Goal: Task Accomplishment & Management: Complete application form

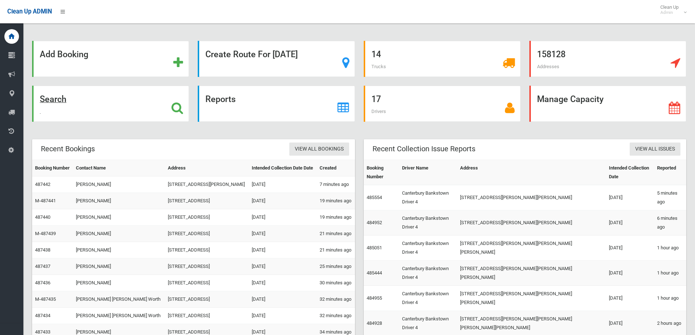
click at [148, 102] on div "Search" at bounding box center [110, 104] width 157 height 36
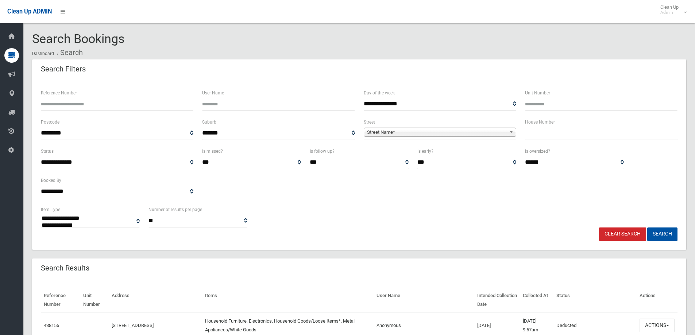
select select
click at [561, 141] on div "House Number" at bounding box center [600, 132] width 161 height 29
click at [564, 128] on input "text" at bounding box center [601, 133] width 152 height 13
click at [561, 136] on input "text" at bounding box center [601, 133] width 152 height 13
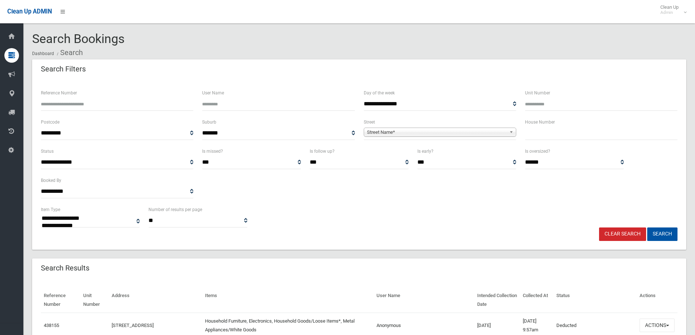
drag, startPoint x: 561, startPoint y: 136, endPoint x: 559, endPoint y: 129, distance: 7.9
click at [559, 129] on input "text" at bounding box center [601, 133] width 152 height 13
type input "**"
click at [449, 130] on span "Street Name*" at bounding box center [436, 132] width 139 height 9
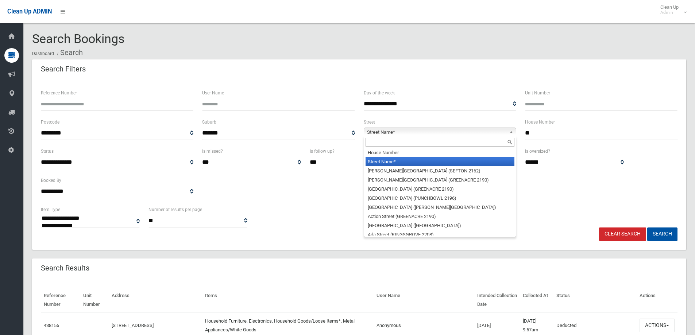
click at [407, 139] on input "text" at bounding box center [439, 142] width 149 height 9
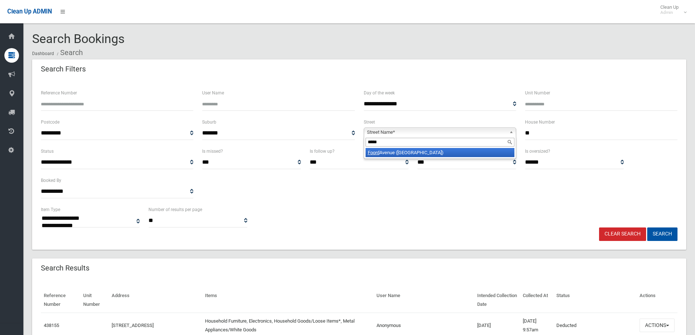
type input "*****"
click at [392, 148] on div "*****" at bounding box center [440, 142] width 152 height 12
click at [389, 150] on li "Foord Avenue (HURLSTONE PARK 2193)" at bounding box center [439, 152] width 149 height 9
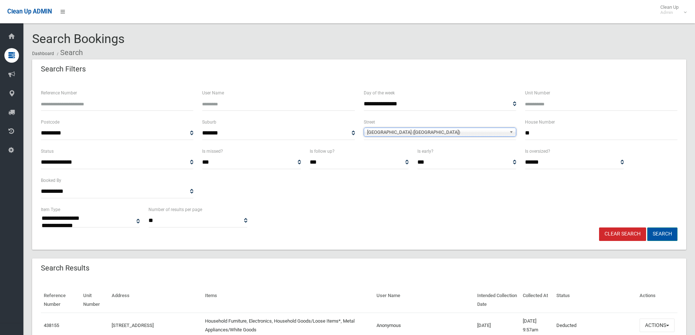
click at [664, 230] on button "Search" at bounding box center [662, 234] width 30 height 13
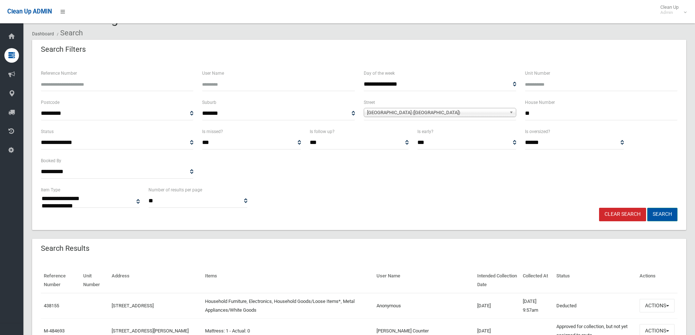
scroll to position [36, 0]
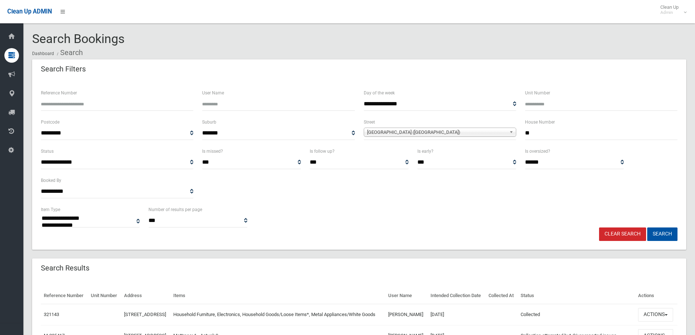
select select
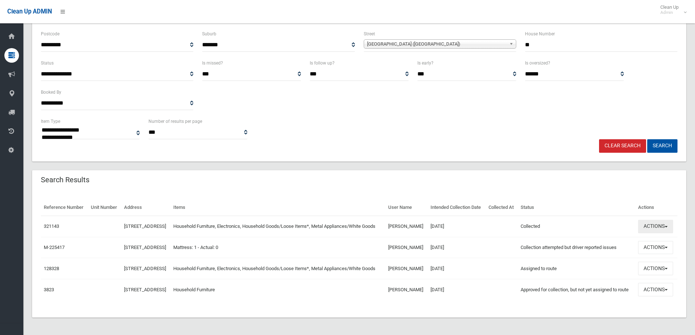
click at [648, 220] on button "Actions" at bounding box center [655, 226] width 35 height 13
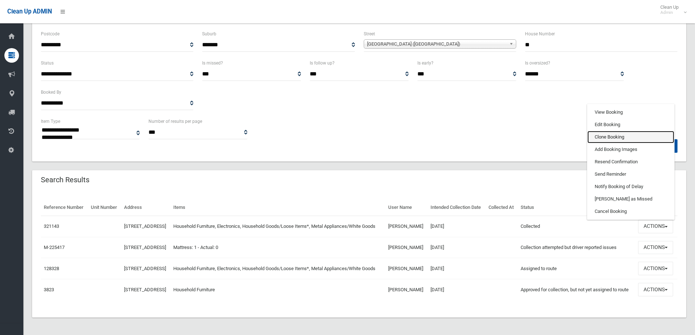
click at [612, 131] on link "Clone Booking" at bounding box center [630, 137] width 87 height 12
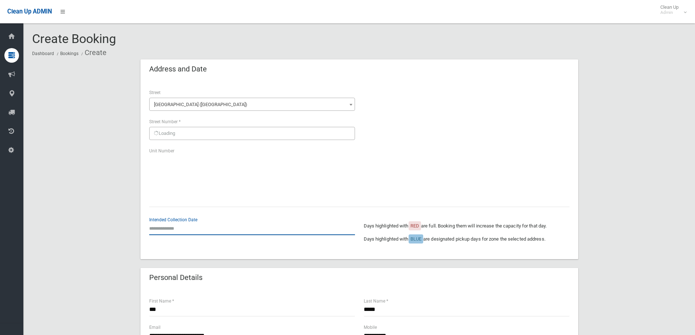
click at [158, 226] on input "text" at bounding box center [252, 228] width 206 height 13
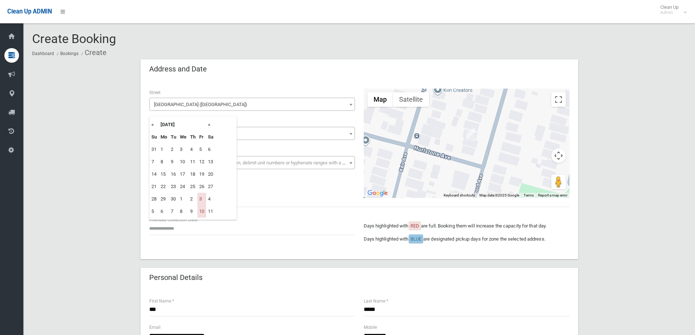
click at [209, 126] on th "»" at bounding box center [210, 125] width 9 height 12
click at [151, 125] on th "«" at bounding box center [154, 125] width 9 height 12
click at [210, 127] on th "»" at bounding box center [210, 125] width 9 height 12
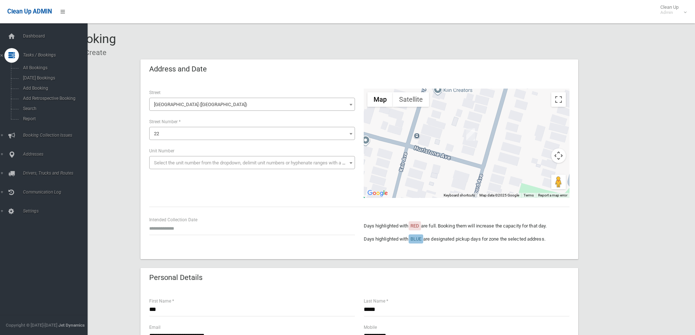
click at [21, 28] on div "Dashboard Tasks / Bookings All Bookings Today's Bookings Add Booking Add Retros…" at bounding box center [46, 179] width 93 height 312
click at [21, 32] on link "Dashboard" at bounding box center [46, 36] width 93 height 15
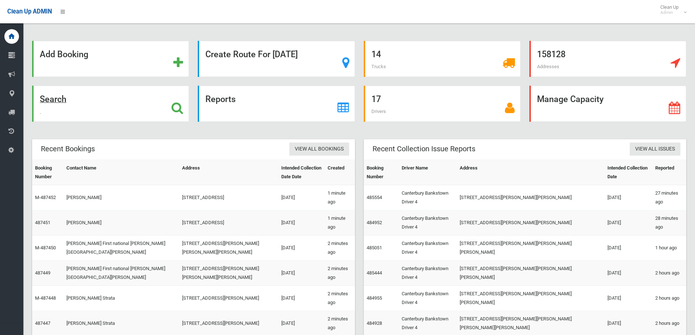
click at [140, 97] on div "Search" at bounding box center [110, 104] width 157 height 36
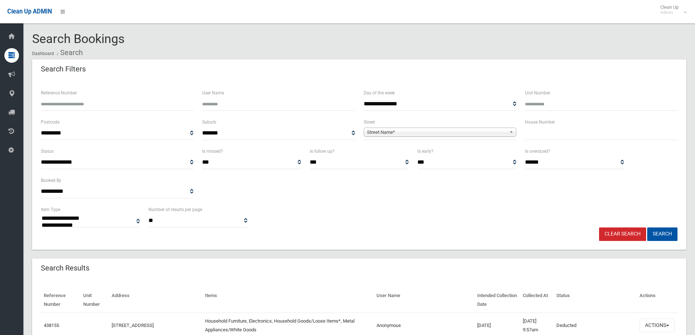
select select
click at [551, 136] on input "text" at bounding box center [601, 133] width 152 height 13
type input "*"
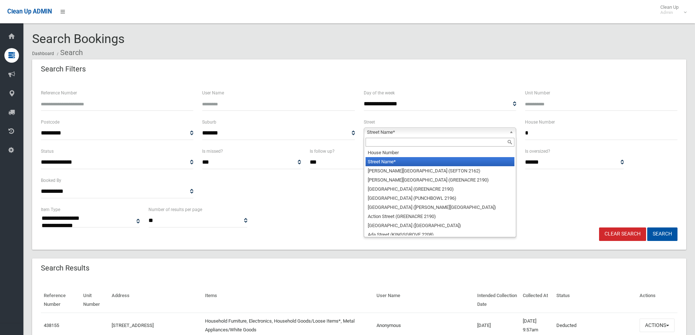
click at [410, 130] on span "Street Name*" at bounding box center [436, 132] width 139 height 9
click at [380, 143] on input "text" at bounding box center [439, 142] width 149 height 9
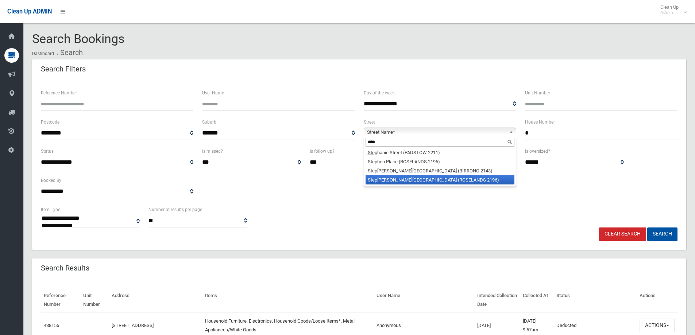
type input "****"
click at [383, 180] on li "[GEOGRAPHIC_DATA][PERSON_NAME] (ROSELANDS 2196)" at bounding box center [439, 179] width 149 height 9
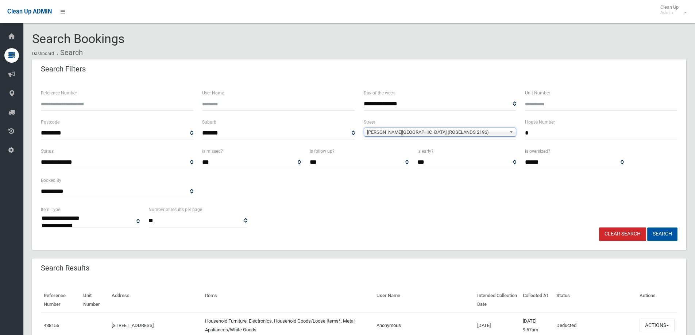
click at [660, 228] on button "Search" at bounding box center [662, 234] width 30 height 13
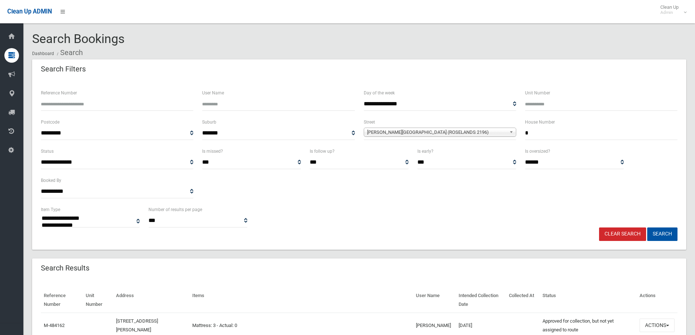
select select
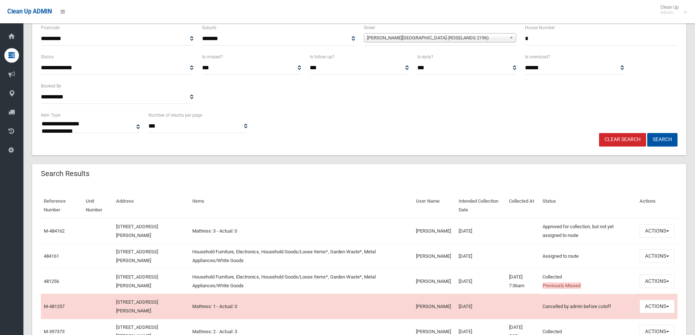
scroll to position [109, 0]
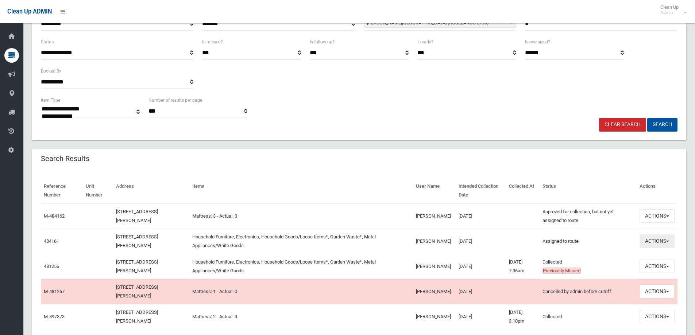
click at [641, 242] on button "Actions" at bounding box center [656, 240] width 35 height 13
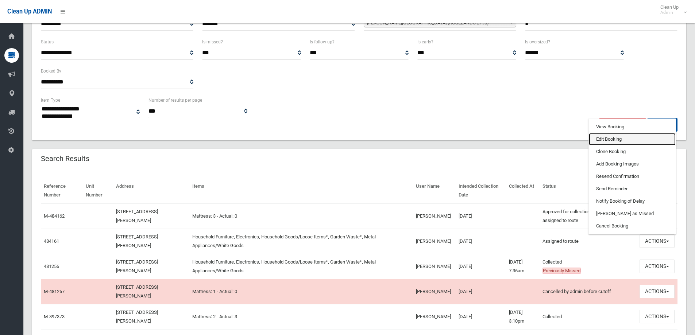
click at [606, 142] on link "Edit Booking" at bounding box center [632, 139] width 87 height 12
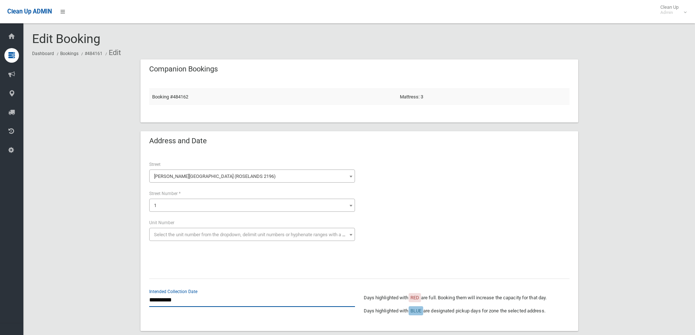
click at [167, 304] on input "**********" at bounding box center [252, 300] width 206 height 13
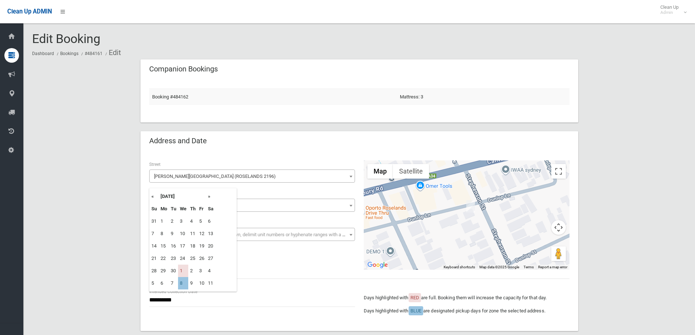
click at [211, 197] on th "»" at bounding box center [210, 196] width 9 height 12
click at [181, 233] on td "8" at bounding box center [183, 234] width 10 height 12
type input "**********"
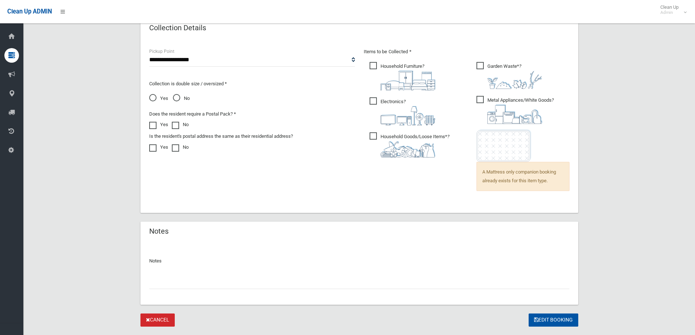
scroll to position [504, 0]
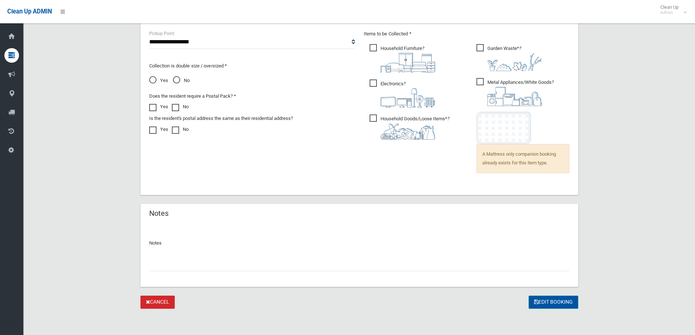
click at [537, 300] on icon "submit" at bounding box center [536, 301] width 4 height 5
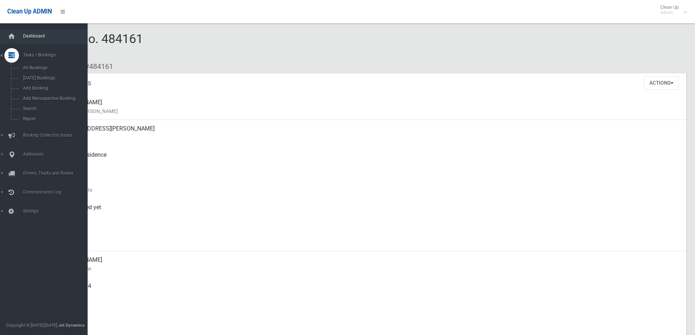
click at [22, 32] on link "Dashboard" at bounding box center [46, 36] width 93 height 15
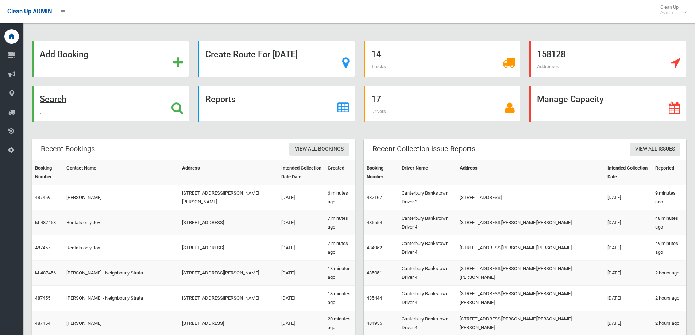
click at [169, 119] on div "Search" at bounding box center [110, 104] width 157 height 36
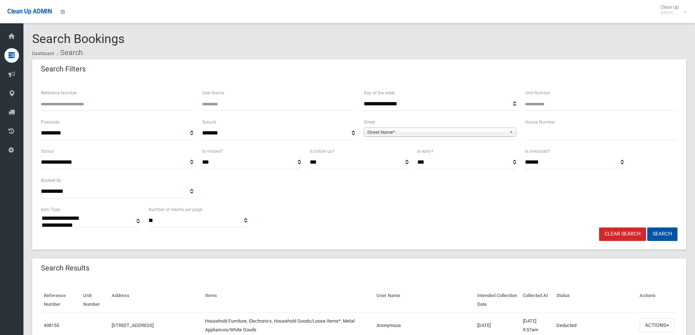
select select
click at [557, 129] on input "text" at bounding box center [601, 133] width 152 height 13
type input "**"
click at [426, 142] on div "**********" at bounding box center [439, 132] width 161 height 29
click at [425, 134] on span "Street Name*" at bounding box center [436, 132] width 139 height 9
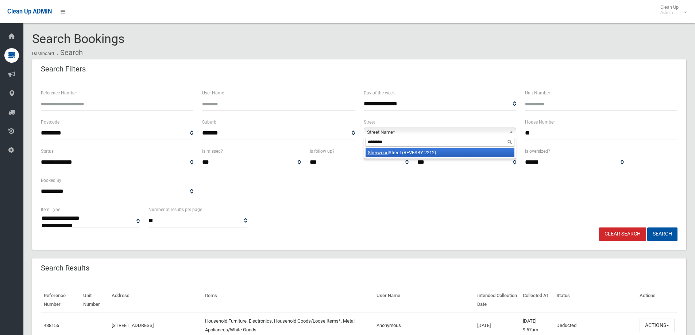
type input "********"
click at [387, 152] on em "Sherwood" at bounding box center [378, 152] width 21 height 5
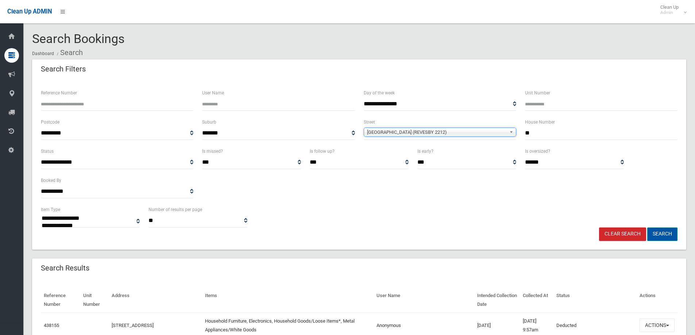
click at [663, 234] on button "Search" at bounding box center [662, 234] width 30 height 13
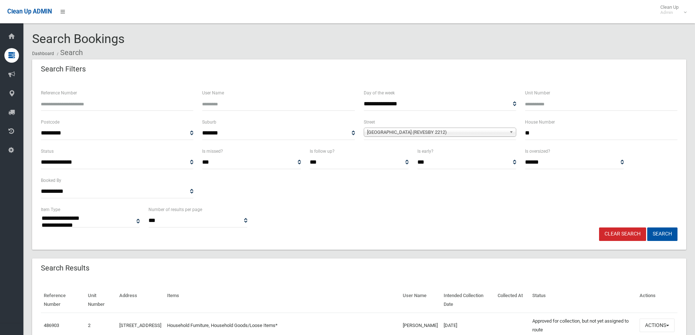
select select
drag, startPoint x: 532, startPoint y: 136, endPoint x: 483, endPoint y: 136, distance: 49.2
click at [468, 131] on div "**********" at bounding box center [358, 132] width 645 height 29
type input "**"
click at [657, 233] on button "Search" at bounding box center [662, 234] width 30 height 13
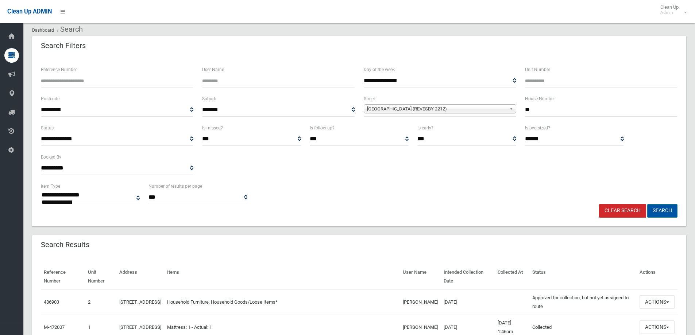
scroll to position [36, 0]
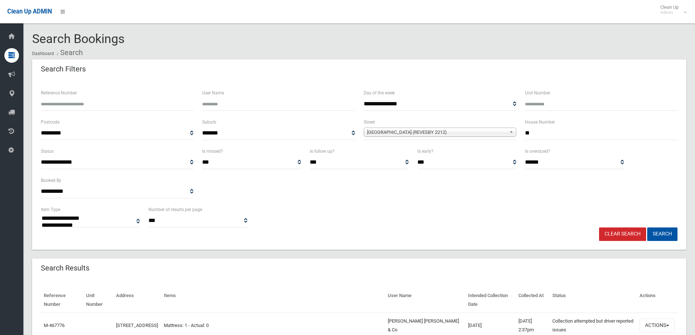
select select
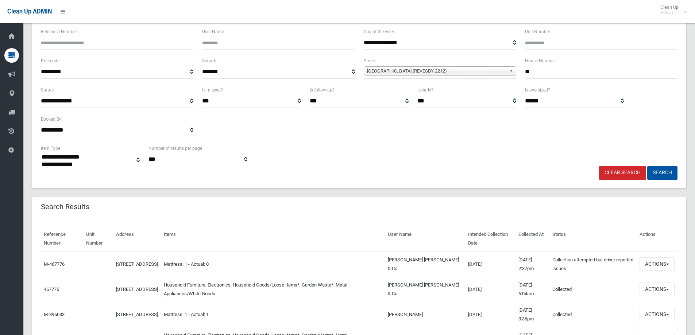
scroll to position [73, 0]
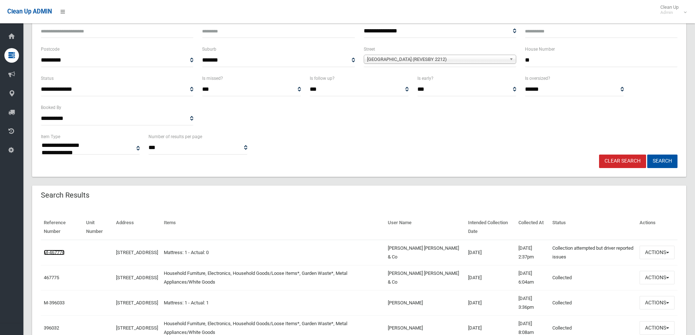
click at [56, 251] on link "M-467776" at bounding box center [54, 252] width 21 height 5
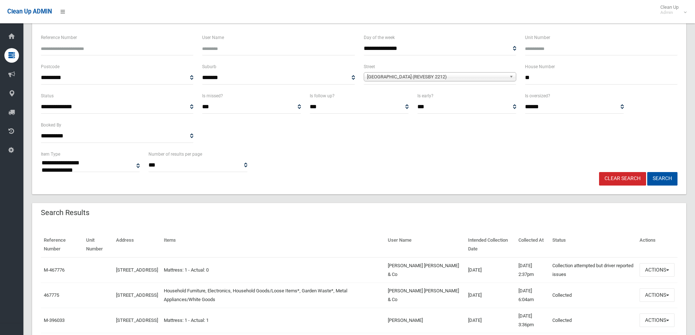
scroll to position [0, 0]
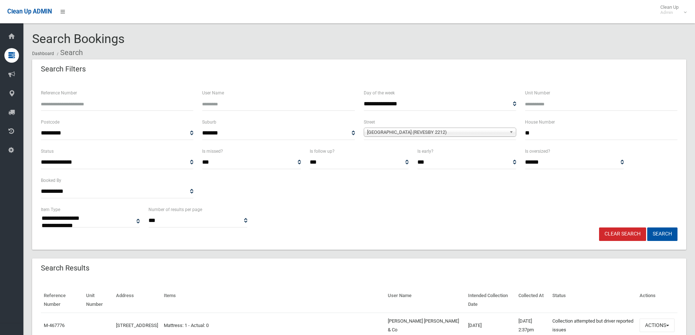
click at [73, 105] on input "Reference Number" at bounding box center [117, 103] width 152 height 13
click at [625, 232] on link "Clear Search" at bounding box center [622, 234] width 47 height 13
click at [68, 101] on input "Reference Number" at bounding box center [117, 103] width 152 height 13
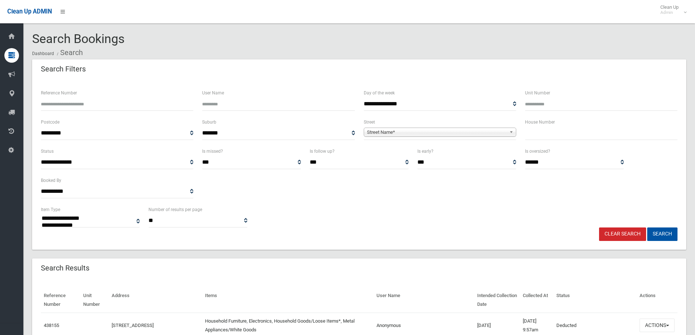
select select
click at [68, 101] on input "Reference Number" at bounding box center [117, 103] width 152 height 13
type input "******"
click at [647, 228] on button "Search" at bounding box center [662, 234] width 30 height 13
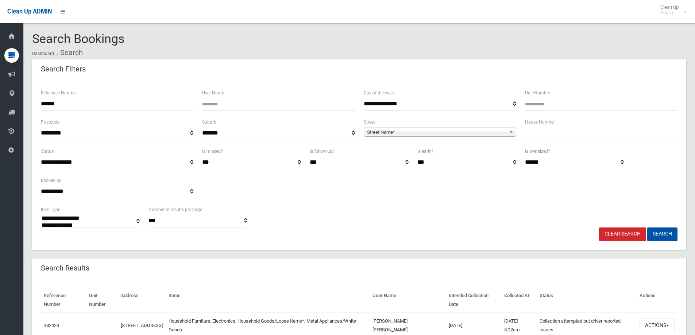
select select
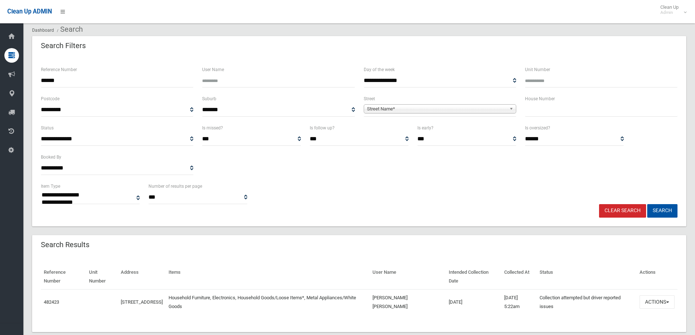
scroll to position [38, 0]
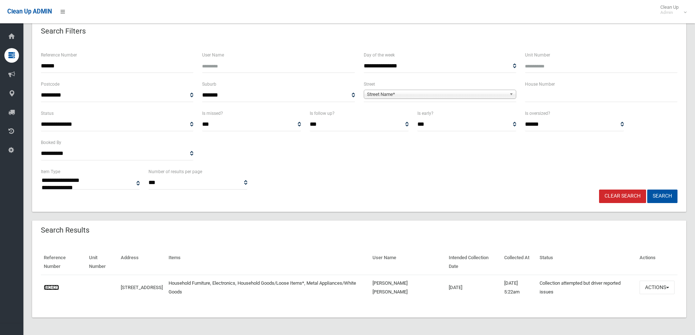
click at [50, 288] on link "482423" at bounding box center [51, 287] width 15 height 5
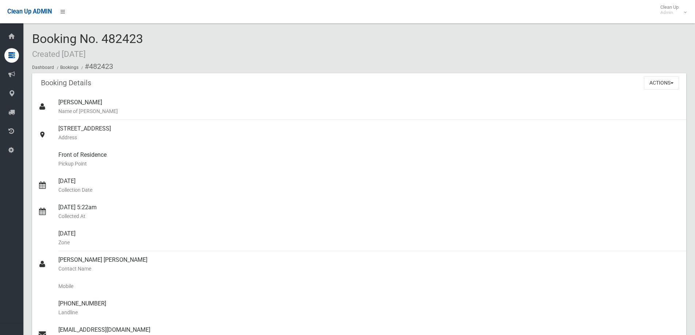
click at [160, 43] on div "Booking No. 482423 Created [DATE] Dashboard Bookings #482423" at bounding box center [359, 52] width 654 height 41
click at [667, 89] on button "Actions" at bounding box center [661, 82] width 35 height 13
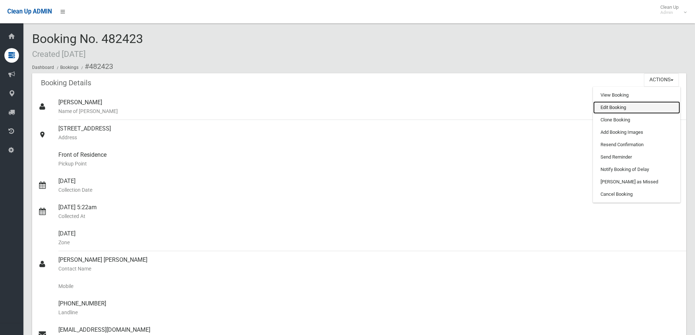
click at [612, 109] on link "Edit Booking" at bounding box center [636, 107] width 87 height 12
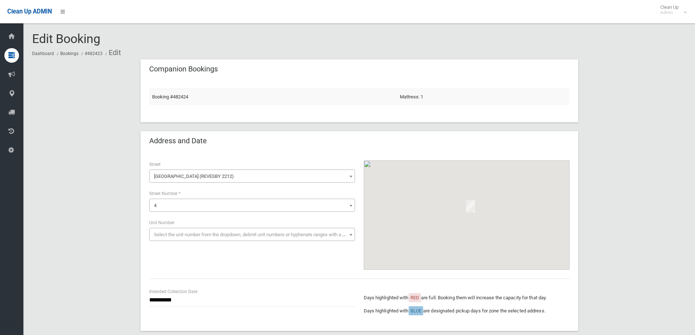
click at [161, 209] on span "4" at bounding box center [252, 206] width 202 height 10
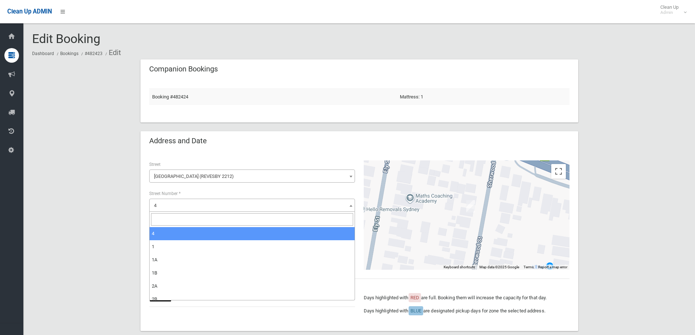
click at [163, 222] on input "search" at bounding box center [252, 219] width 202 height 12
type input "**"
select select "**"
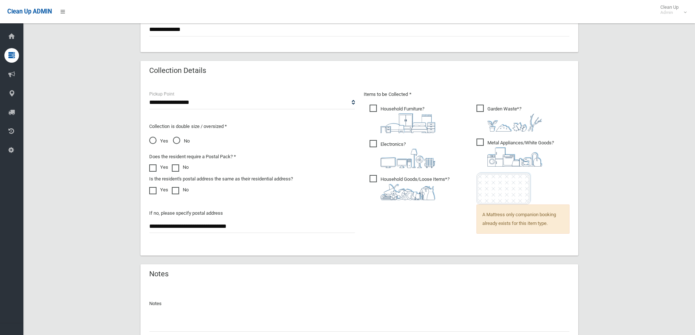
scroll to position [504, 0]
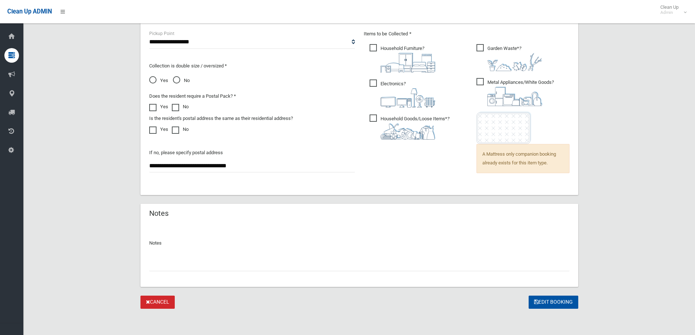
click at [152, 165] on input "**********" at bounding box center [252, 165] width 206 height 13
type input "**********"
click at [554, 296] on button "Edit Booking" at bounding box center [553, 302] width 50 height 13
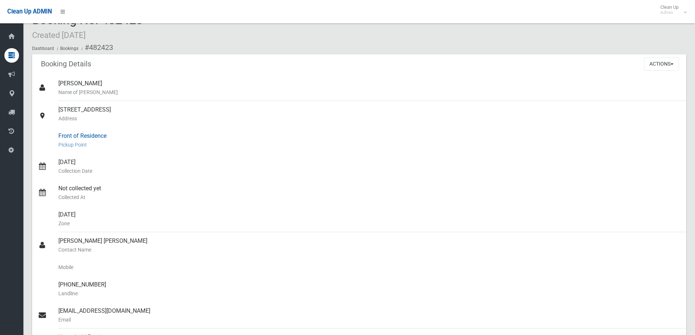
scroll to position [36, 0]
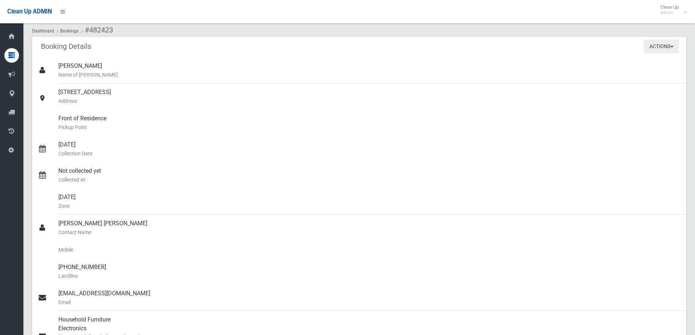
click at [659, 44] on button "Actions" at bounding box center [661, 46] width 35 height 13
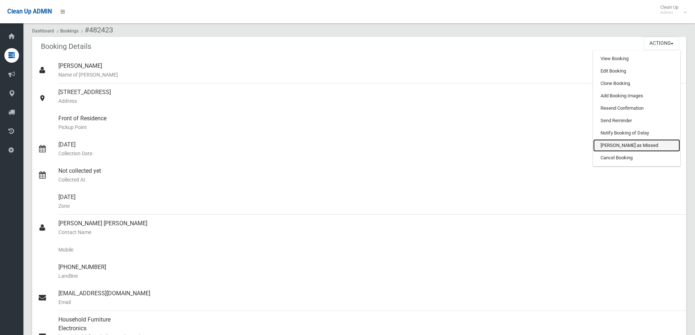
click at [605, 144] on link "[PERSON_NAME] as Missed" at bounding box center [636, 145] width 87 height 12
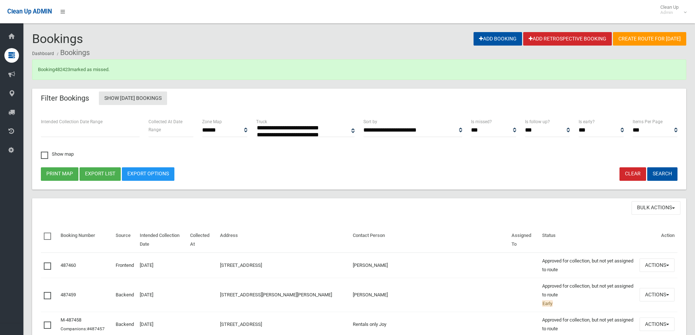
select select
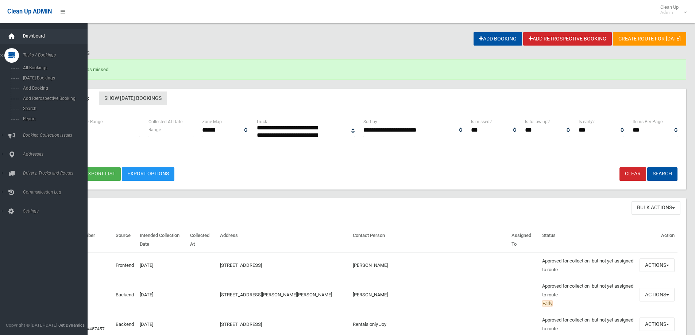
click at [14, 32] on icon at bounding box center [12, 36] width 8 height 15
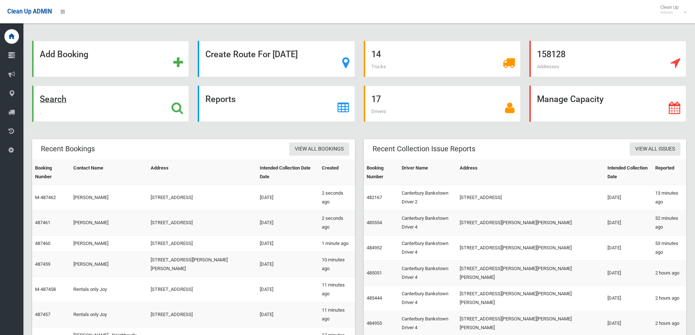
click at [93, 92] on div "Search" at bounding box center [110, 104] width 157 height 36
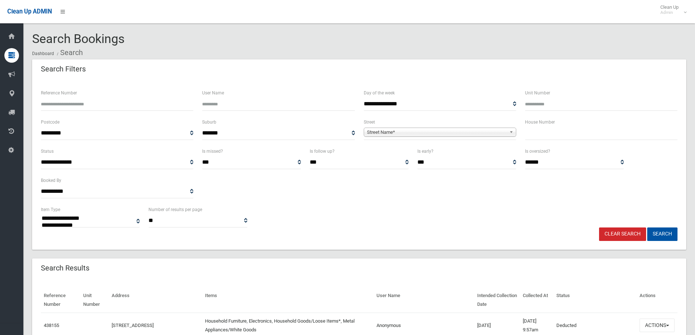
select select
click at [567, 132] on input "text" at bounding box center [601, 133] width 152 height 13
type input "**"
click at [461, 128] on link "Street Name*" at bounding box center [440, 132] width 152 height 9
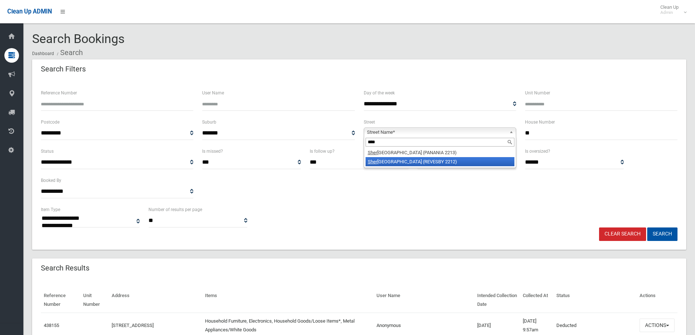
type input "****"
click at [410, 160] on li "Sher wood Street (REVESBY 2212)" at bounding box center [439, 161] width 149 height 9
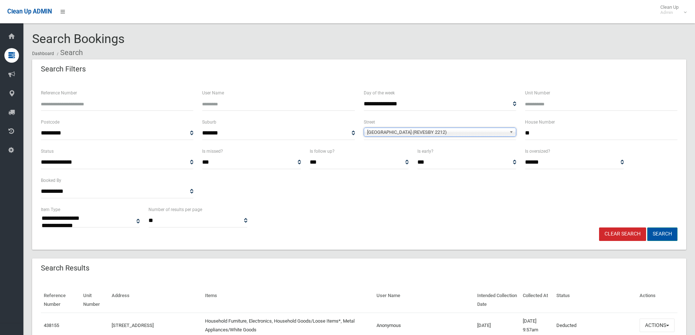
click at [669, 235] on button "Search" at bounding box center [662, 234] width 30 height 13
click at [661, 235] on button "Search" at bounding box center [662, 234] width 30 height 13
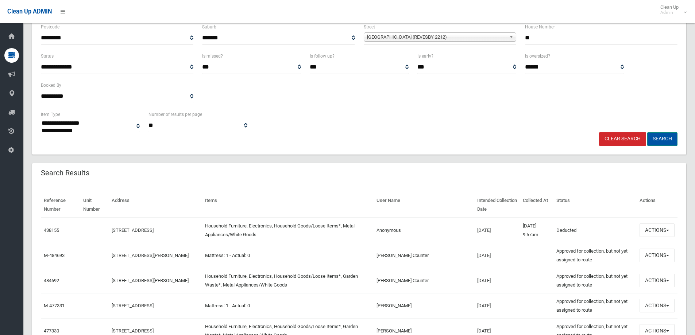
scroll to position [109, 0]
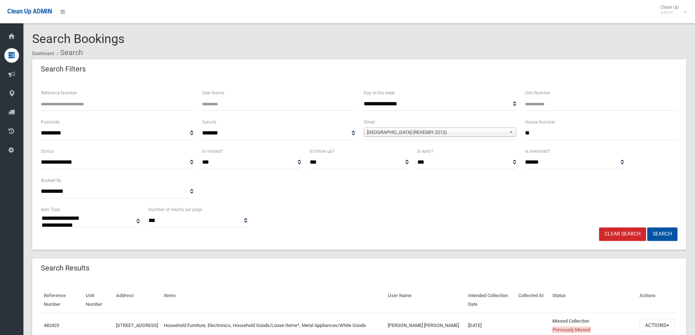
select select
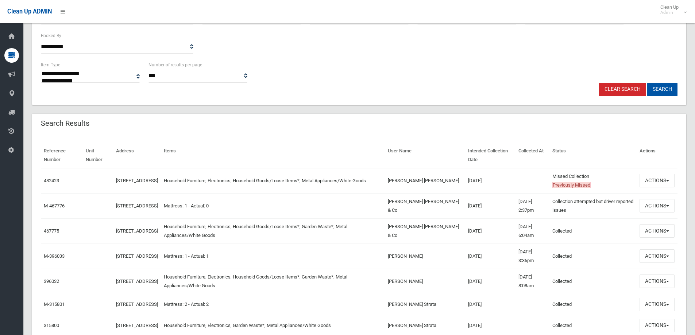
scroll to position [146, 0]
click at [647, 182] on button "Actions" at bounding box center [656, 179] width 35 height 13
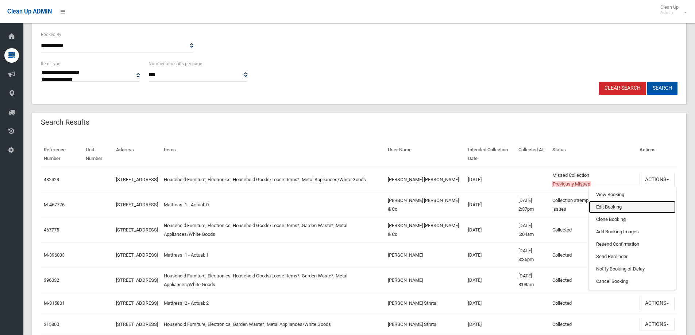
click at [621, 209] on link "Edit Booking" at bounding box center [632, 207] width 87 height 12
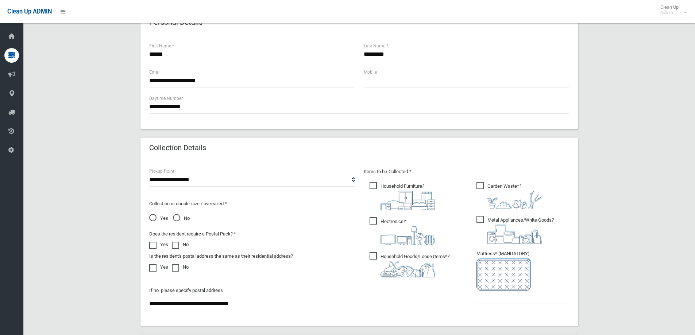
scroll to position [387, 0]
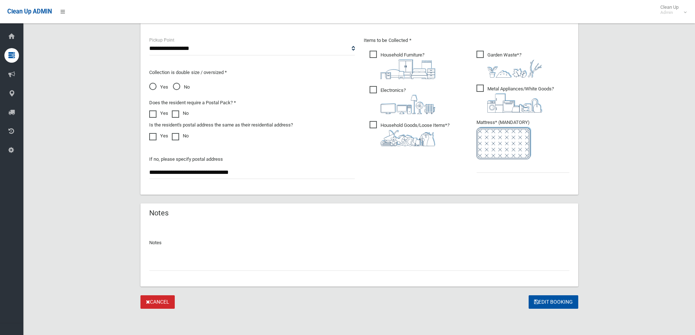
drag, startPoint x: 216, startPoint y: 259, endPoint x: 209, endPoint y: 265, distance: 8.8
click at [216, 260] on input "text" at bounding box center [359, 263] width 420 height 13
click at [575, 305] on button "Edit Booking" at bounding box center [553, 301] width 50 height 13
click at [292, 260] on input "**********" at bounding box center [359, 263] width 420 height 13
type input "**********"
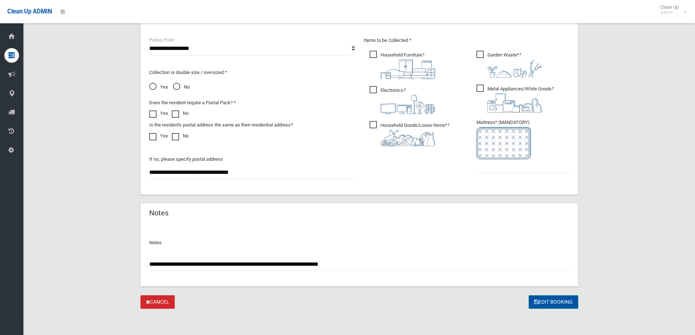
click at [550, 298] on button "Edit Booking" at bounding box center [553, 301] width 50 height 13
click at [488, 160] on input "text" at bounding box center [522, 165] width 93 height 13
click at [484, 169] on input "text" at bounding box center [522, 165] width 93 height 13
type input "*"
click at [553, 301] on button "Edit Booking" at bounding box center [553, 301] width 50 height 13
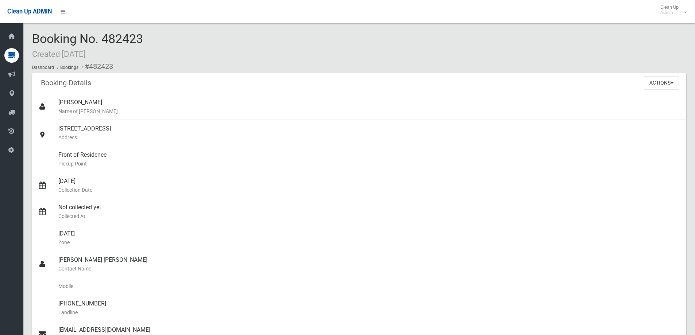
click at [121, 37] on span "Booking No. 482423 Created [DATE]" at bounding box center [87, 45] width 111 height 28
copy span "482423"
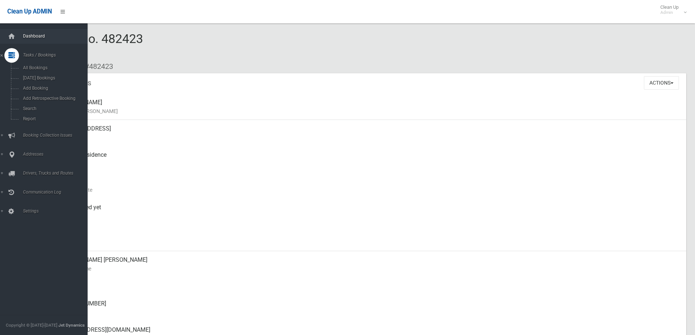
click at [40, 35] on span "Dashboard" at bounding box center [57, 36] width 72 height 5
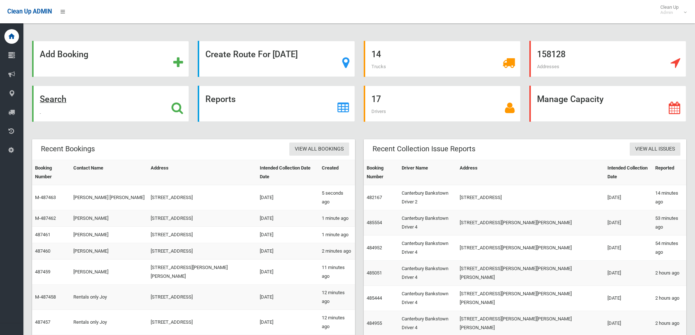
click at [71, 106] on div "Search" at bounding box center [110, 104] width 157 height 36
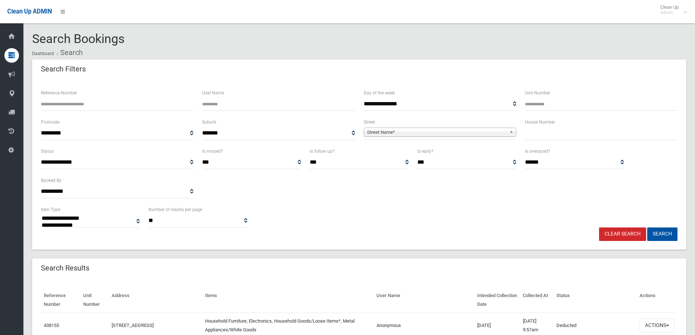
select select
click at [526, 123] on div "House Number" at bounding box center [600, 132] width 161 height 29
click at [562, 146] on div "House Number" at bounding box center [600, 132] width 161 height 29
click at [560, 139] on input "text" at bounding box center [601, 133] width 152 height 13
type input "**"
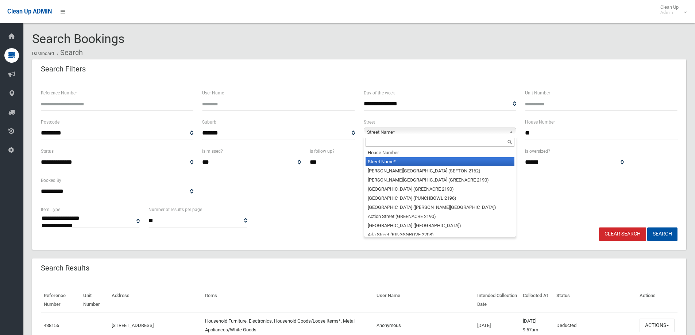
click at [419, 130] on span "Street Name*" at bounding box center [436, 132] width 139 height 9
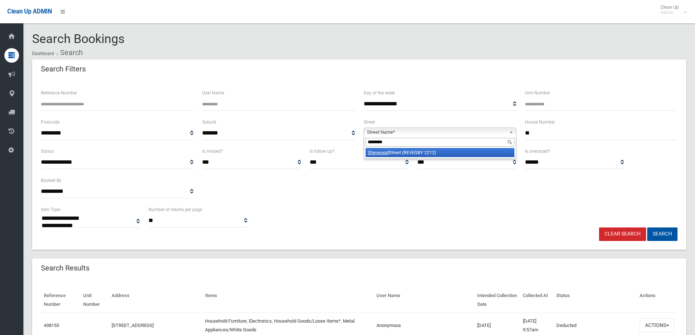
type input "********"
click at [389, 152] on li "Sherwood Street (REVESBY 2212)" at bounding box center [439, 152] width 149 height 9
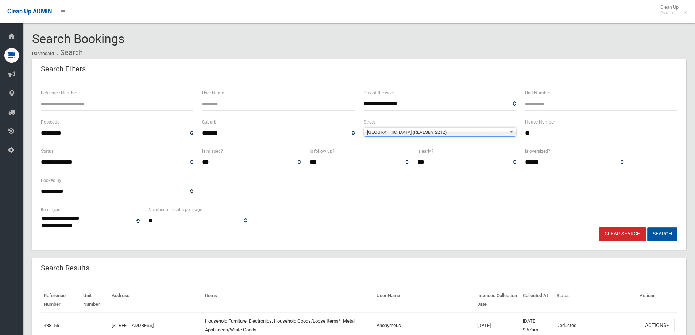
click at [673, 241] on div "**********" at bounding box center [359, 165] width 654 height 170
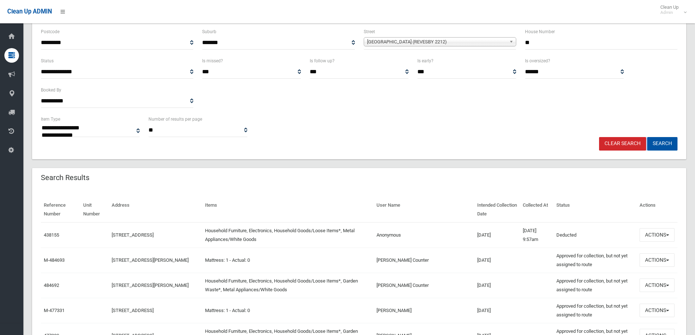
scroll to position [109, 0]
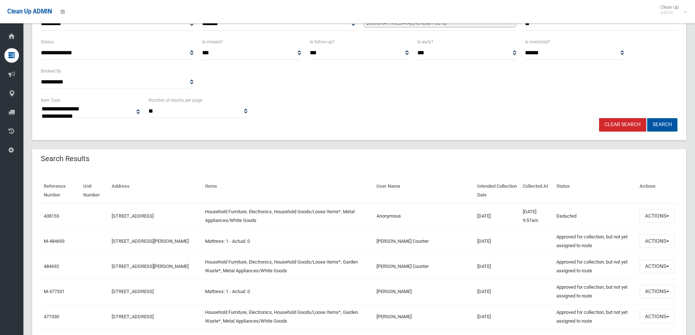
click at [666, 126] on button "Search" at bounding box center [662, 124] width 30 height 13
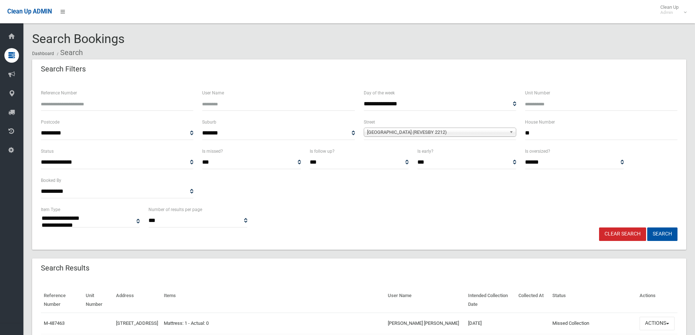
select select
click at [629, 238] on link "Clear Search" at bounding box center [622, 234] width 47 height 13
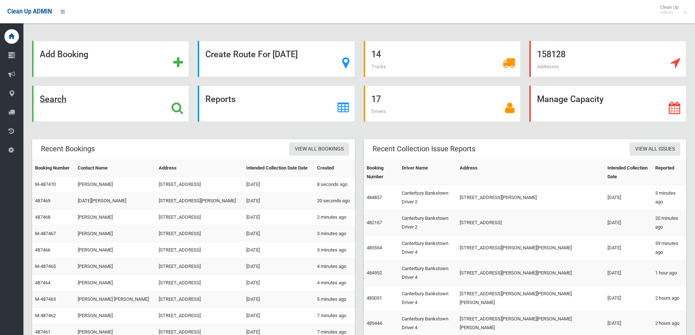
click at [77, 101] on div "Search" at bounding box center [110, 104] width 157 height 36
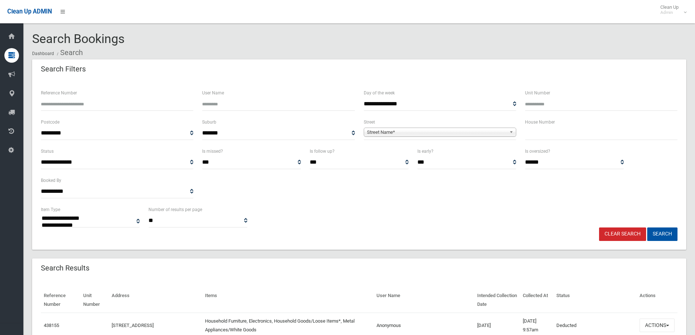
select select
click at [550, 121] on label "House Number" at bounding box center [540, 122] width 30 height 8
click at [543, 137] on input "text" at bounding box center [601, 133] width 152 height 13
type input "**"
click at [462, 132] on span "Street Name*" at bounding box center [436, 132] width 139 height 9
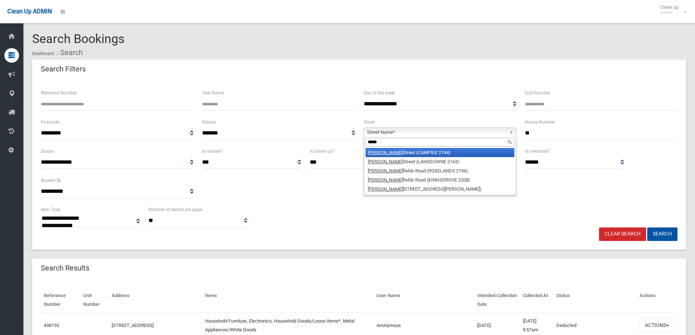
type input "*****"
click at [415, 152] on li "Moore Street (CAMPSIE 2194)" at bounding box center [439, 152] width 149 height 9
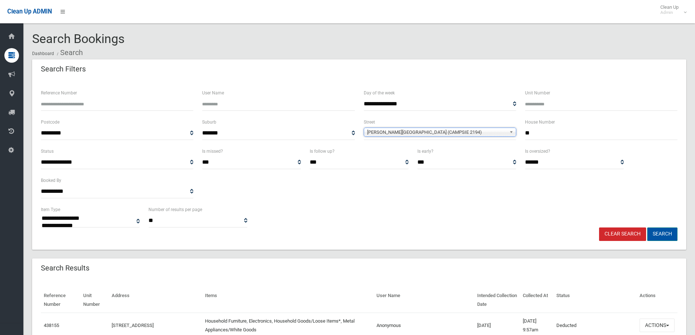
click at [656, 232] on button "Search" at bounding box center [662, 234] width 30 height 13
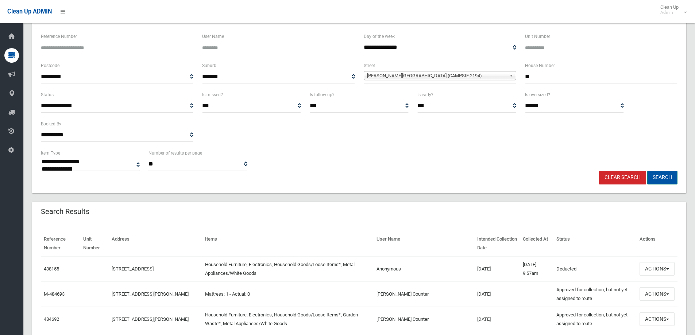
scroll to position [109, 0]
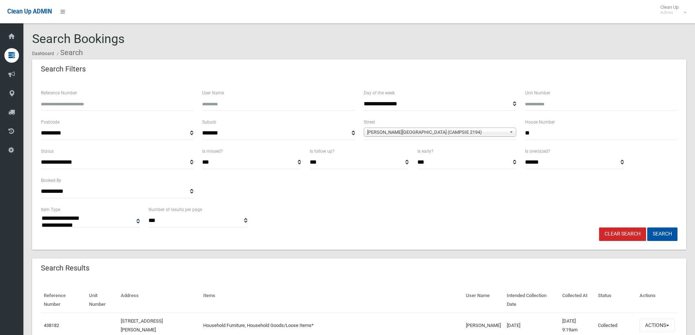
select select
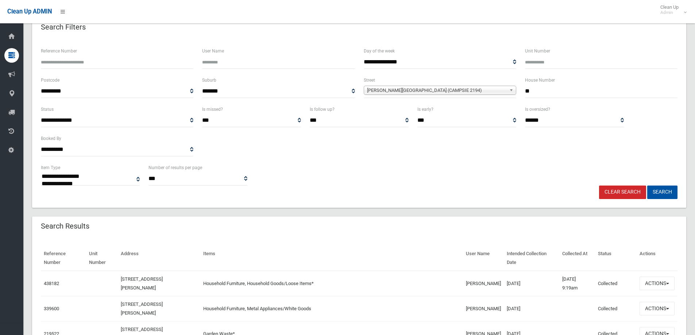
scroll to position [73, 0]
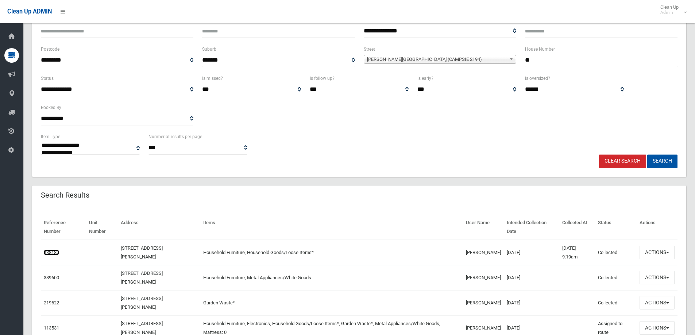
click at [51, 253] on link "438182" at bounding box center [51, 252] width 15 height 5
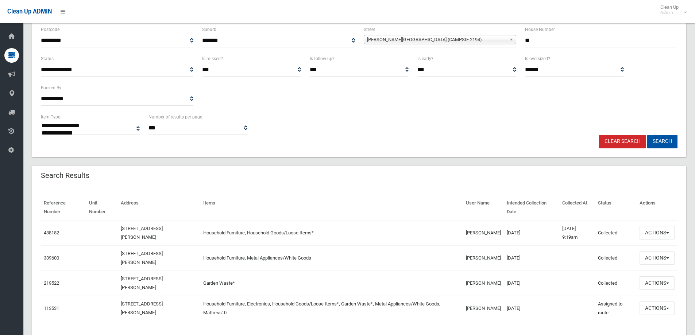
scroll to position [109, 0]
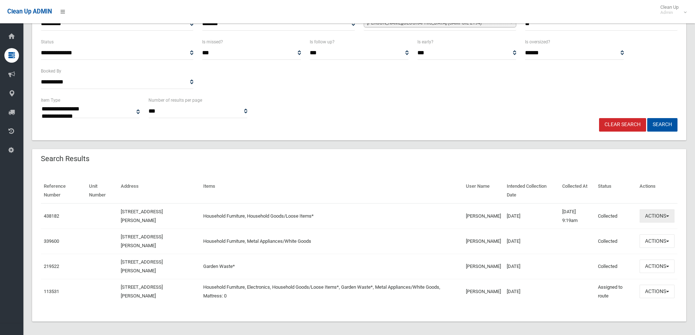
click at [656, 210] on button "Actions" at bounding box center [656, 215] width 35 height 13
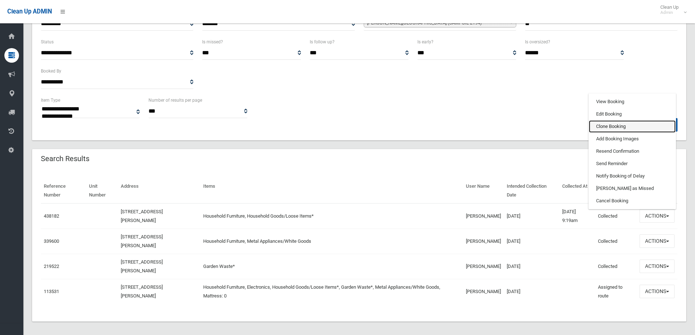
click at [602, 127] on link "Clone Booking" at bounding box center [632, 126] width 87 height 12
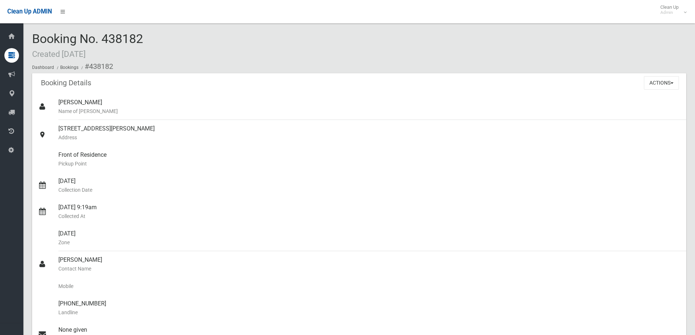
scroll to position [219, 0]
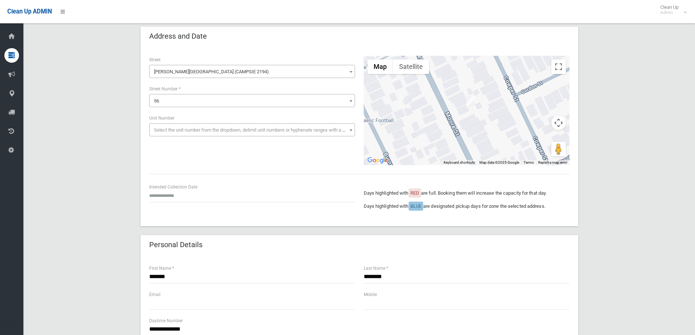
scroll to position [182, 0]
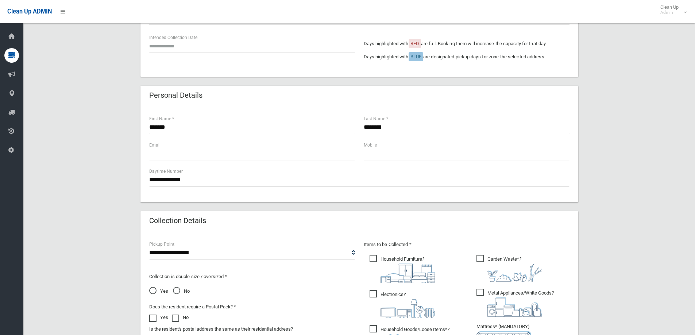
click at [497, 258] on span "Garden Waste* ?" at bounding box center [509, 268] width 66 height 27
click at [485, 279] on span "Garden Waste* ?" at bounding box center [509, 268] width 66 height 27
click at [482, 296] on span "Metal Appliances/White Goods ?" at bounding box center [514, 303] width 77 height 28
click at [493, 259] on span "Garden Waste* ?" at bounding box center [509, 268] width 66 height 27
drag, startPoint x: 379, startPoint y: 290, endPoint x: 383, endPoint y: 295, distance: 5.7
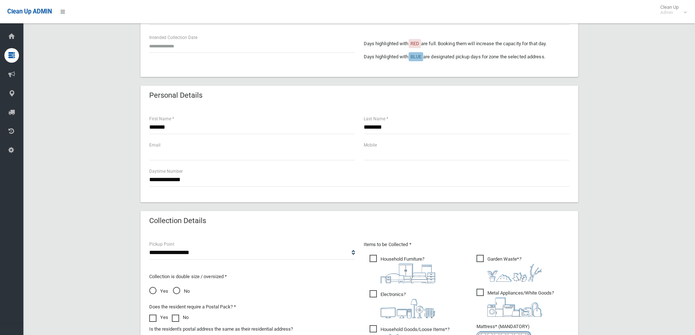
click at [378, 292] on label "Electronics ?" at bounding box center [402, 304] width 66 height 30
click at [662, 242] on div "**********" at bounding box center [359, 195] width 654 height 636
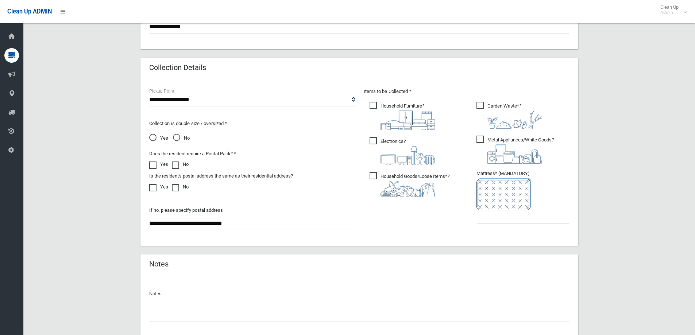
scroll to position [365, 0]
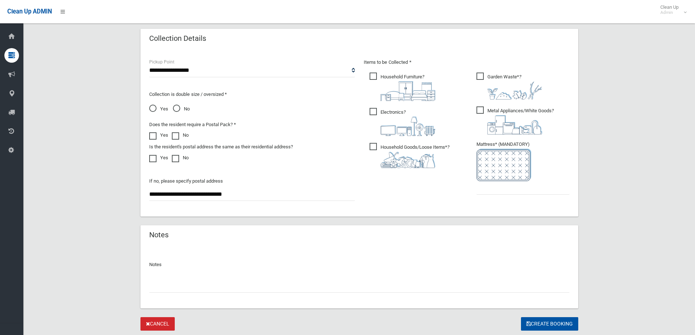
click at [502, 196] on ul "Garden Waste* ?" at bounding box center [519, 135] width 99 height 129
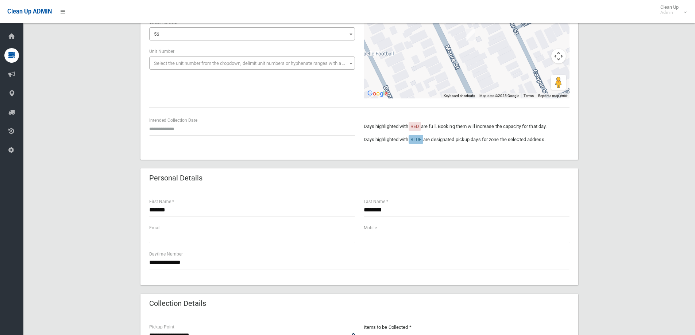
scroll to position [36, 0]
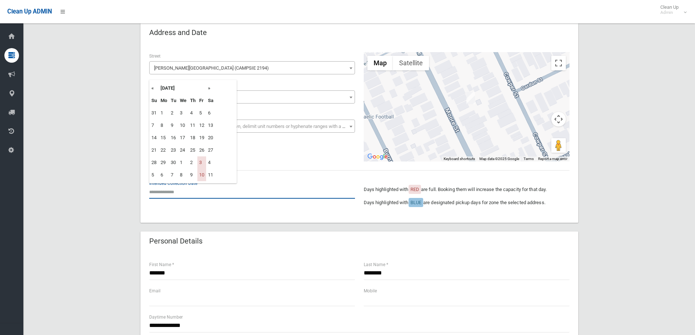
click at [166, 198] on input "text" at bounding box center [252, 191] width 206 height 13
click at [204, 89] on th "September 2025" at bounding box center [182, 88] width 47 height 12
drag, startPoint x: 159, startPoint y: 193, endPoint x: 163, endPoint y: 187, distance: 7.6
click at [159, 193] on input "text" at bounding box center [252, 191] width 206 height 13
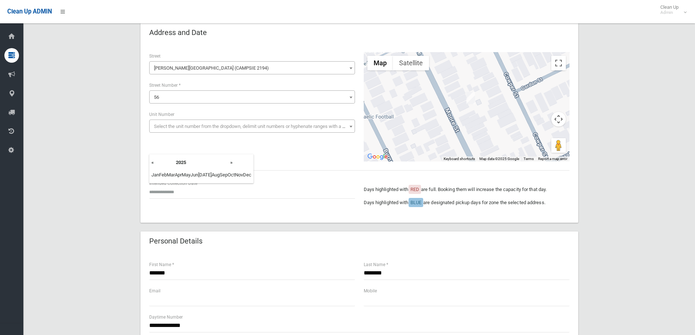
click at [249, 206] on div "Intended Collection Date Days highlighted with RED are full. Booking them will …" at bounding box center [359, 196] width 429 height 35
click at [177, 196] on input "text" at bounding box center [252, 191] width 206 height 13
click at [213, 91] on th "»" at bounding box center [210, 88] width 9 height 12
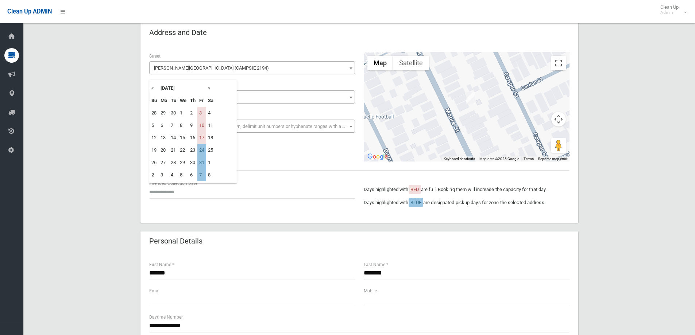
click at [201, 150] on td "24" at bounding box center [201, 150] width 9 height 12
type input "**********"
click at [600, 202] on div "**********" at bounding box center [359, 341] width 654 height 636
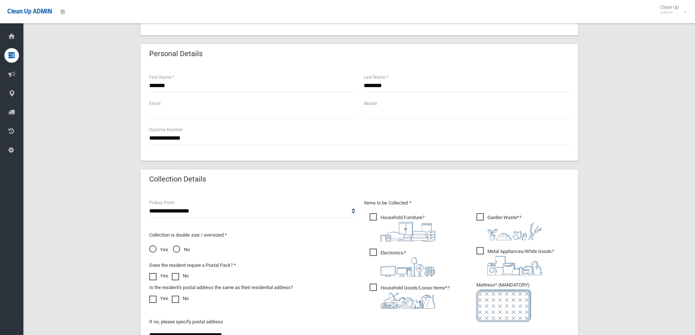
scroll to position [255, 0]
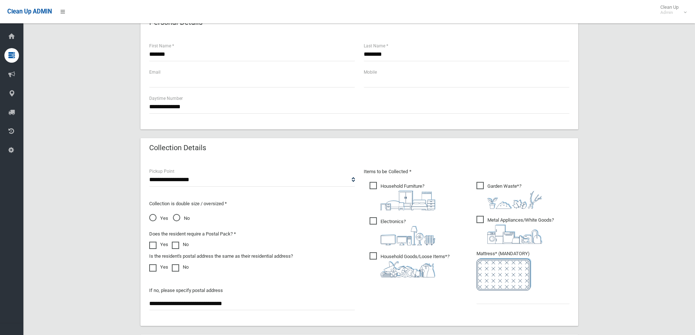
drag, startPoint x: 166, startPoint y: 89, endPoint x: 168, endPoint y: 85, distance: 4.8
click at [166, 89] on div "Email" at bounding box center [252, 81] width 214 height 26
click at [175, 81] on input "text" at bounding box center [252, 80] width 206 height 13
click at [403, 82] on input "text" at bounding box center [467, 80] width 206 height 13
click at [229, 81] on input "text" at bounding box center [252, 80] width 206 height 13
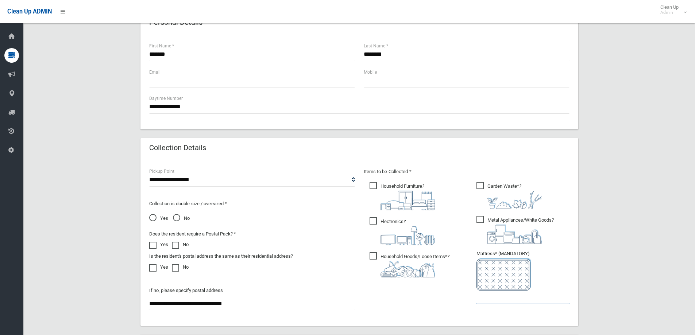
click at [503, 293] on input "text" at bounding box center [522, 297] width 93 height 13
type input "*"
drag, startPoint x: 625, startPoint y: 179, endPoint x: 636, endPoint y: 136, distance: 44.0
click at [626, 179] on div "**********" at bounding box center [359, 122] width 654 height 636
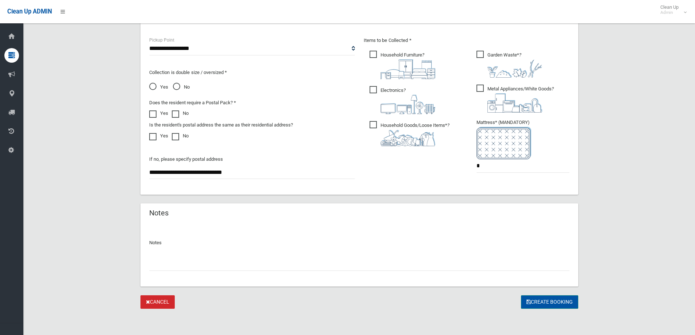
click at [534, 301] on button "Create Booking" at bounding box center [549, 301] width 57 height 13
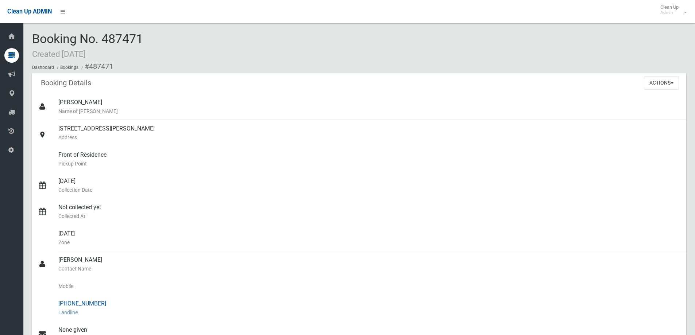
click at [216, 316] on small "Landline" at bounding box center [369, 312] width 622 height 9
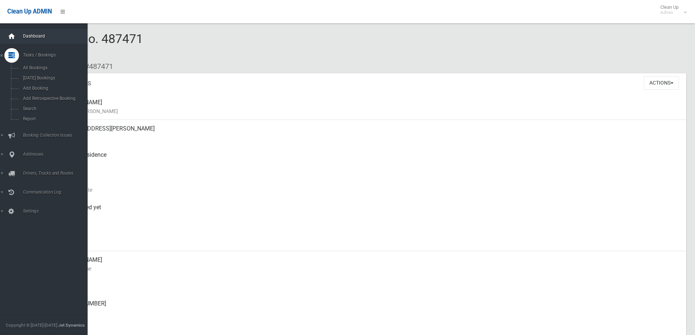
click at [12, 38] on icon at bounding box center [12, 36] width 8 height 15
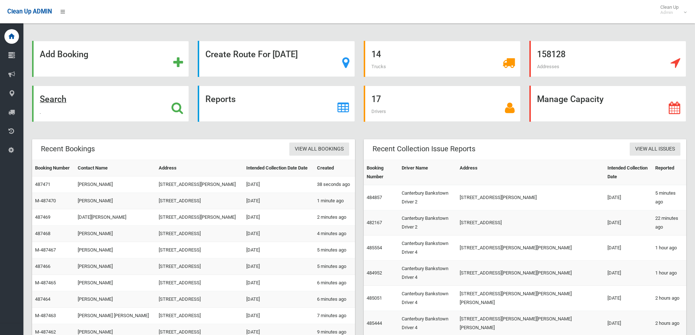
click at [92, 104] on div "Search" at bounding box center [110, 104] width 157 height 36
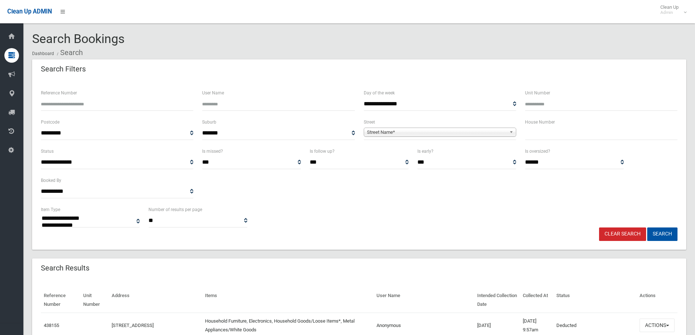
select select
click at [559, 129] on input "text" at bounding box center [601, 133] width 152 height 13
type input "****"
click at [414, 133] on span "Street Name*" at bounding box center [436, 132] width 139 height 9
type input "********"
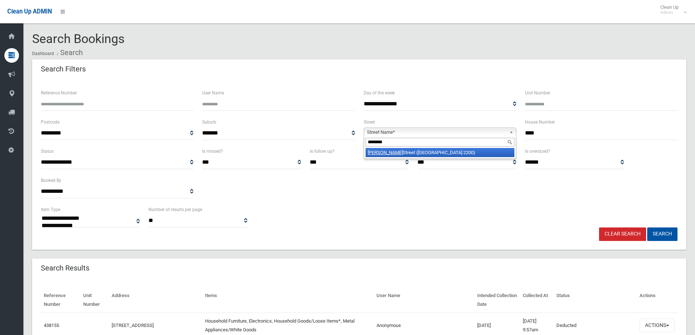
click at [382, 154] on em "[PERSON_NAME]" at bounding box center [385, 152] width 35 height 5
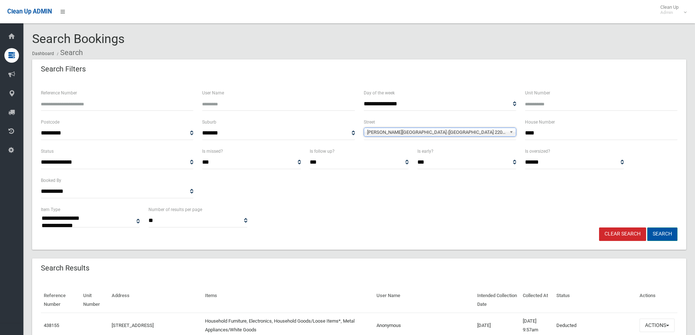
click at [659, 233] on button "Search" at bounding box center [662, 234] width 30 height 13
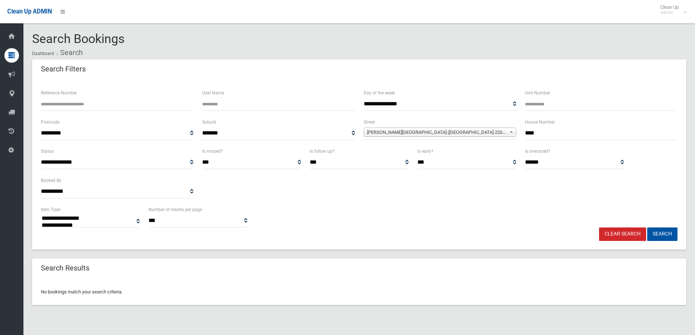
select select
click at [560, 131] on input "****" at bounding box center [601, 133] width 152 height 13
drag, startPoint x: 535, startPoint y: 132, endPoint x: 506, endPoint y: 132, distance: 29.5
click at [506, 132] on div "**********" at bounding box center [358, 132] width 645 height 29
click at [544, 133] on input "****" at bounding box center [601, 133] width 152 height 13
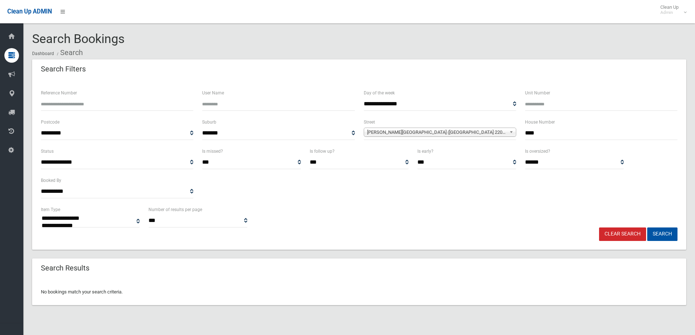
drag, startPoint x: 559, startPoint y: 134, endPoint x: 508, endPoint y: 148, distance: 52.9
click at [508, 148] on form "**********" at bounding box center [359, 165] width 636 height 152
click at [548, 135] on input "****" at bounding box center [601, 133] width 152 height 13
drag, startPoint x: 551, startPoint y: 131, endPoint x: 496, endPoint y: 125, distance: 55.4
click at [496, 125] on div "**********" at bounding box center [358, 132] width 645 height 29
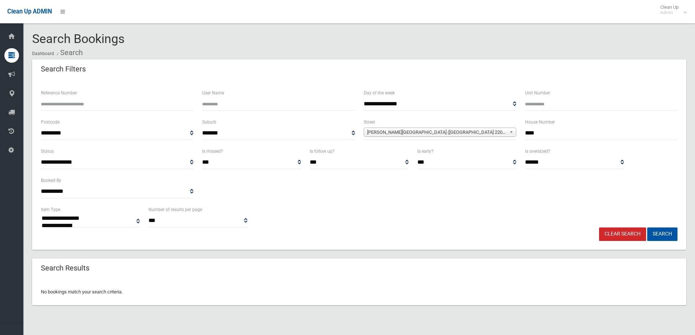
click at [552, 131] on input "****" at bounding box center [601, 133] width 152 height 13
drag, startPoint x: 551, startPoint y: 135, endPoint x: 517, endPoint y: 132, distance: 34.8
click at [517, 132] on div "**********" at bounding box center [358, 132] width 645 height 29
type input "**"
click at [647, 228] on button "Search" at bounding box center [662, 234] width 30 height 13
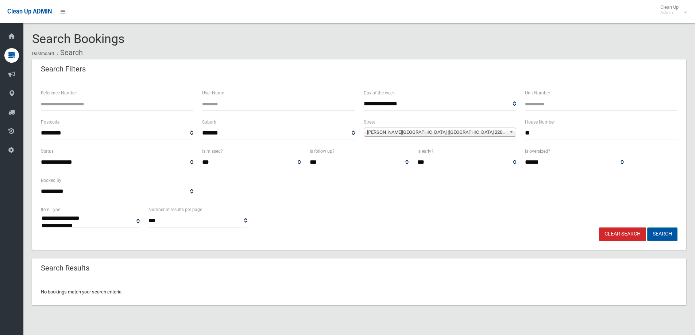
click at [666, 234] on button "Search" at bounding box center [662, 234] width 30 height 13
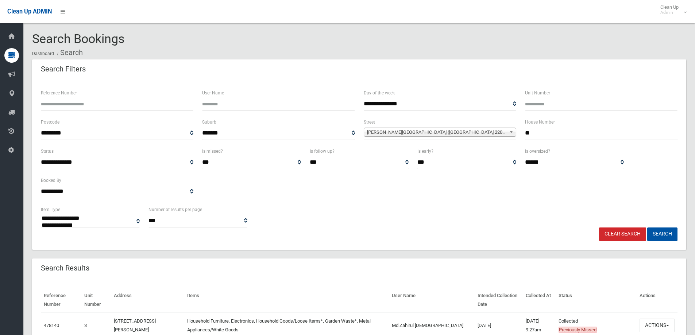
select select
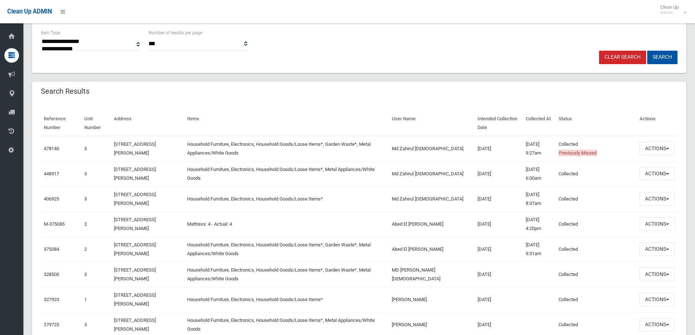
scroll to position [182, 0]
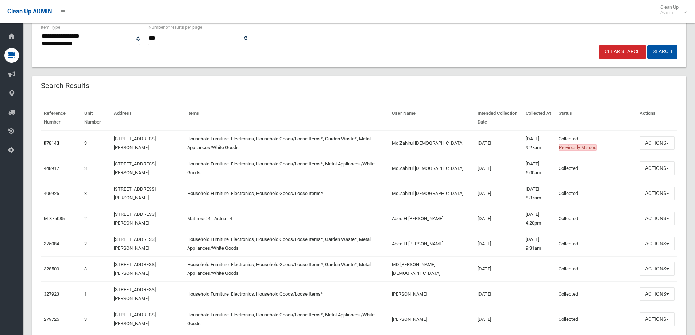
click at [52, 143] on link "478140" at bounding box center [51, 142] width 15 height 5
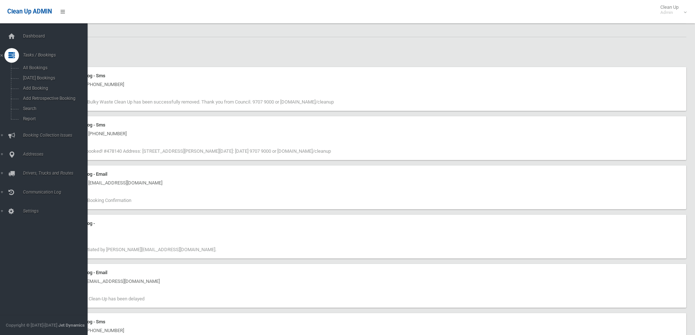
scroll to position [1058, 0]
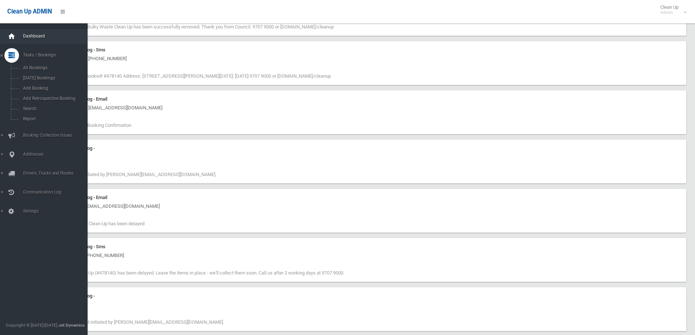
click at [11, 35] on icon at bounding box center [12, 36] width 8 height 15
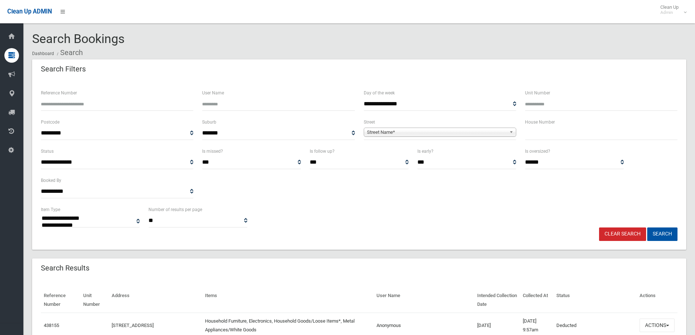
select select
click at [556, 133] on input "text" at bounding box center [601, 133] width 152 height 13
click at [555, 130] on input "text" at bounding box center [601, 133] width 152 height 13
type input "***"
click at [377, 134] on span "Street Name*" at bounding box center [436, 132] width 139 height 9
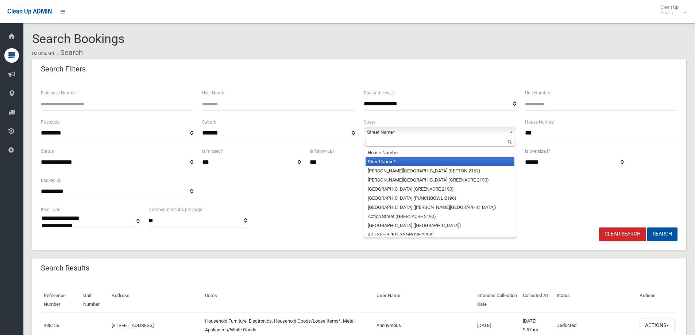
click at [373, 143] on input "text" at bounding box center [439, 142] width 149 height 9
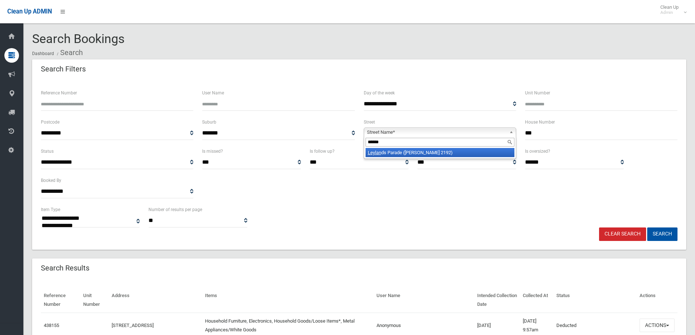
type input "******"
click at [378, 155] on em "Leylan" at bounding box center [374, 152] width 13 height 5
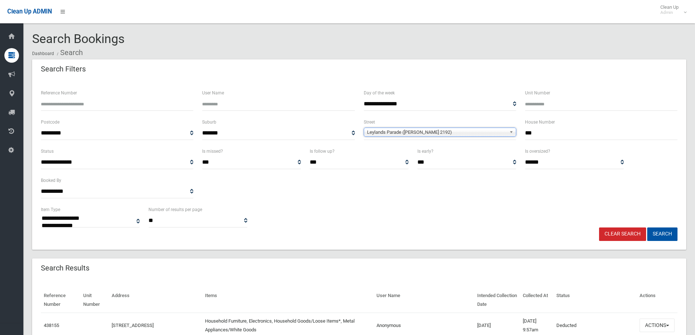
click at [678, 236] on div "Clear Search Search" at bounding box center [358, 234] width 645 height 13
click at [673, 234] on button "Search" at bounding box center [662, 234] width 30 height 13
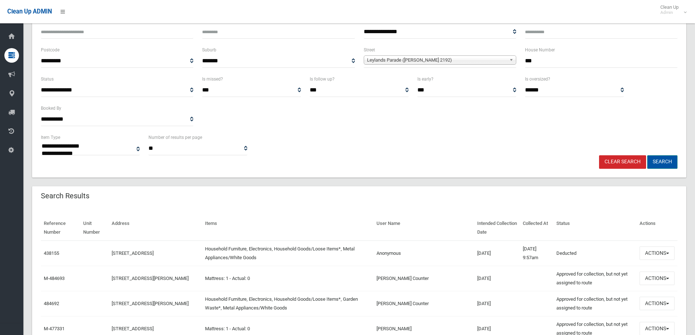
scroll to position [73, 0]
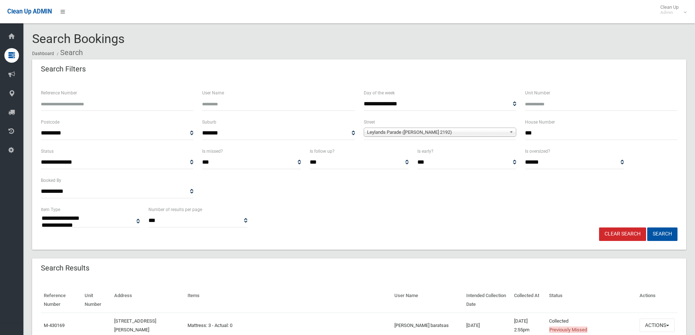
select select
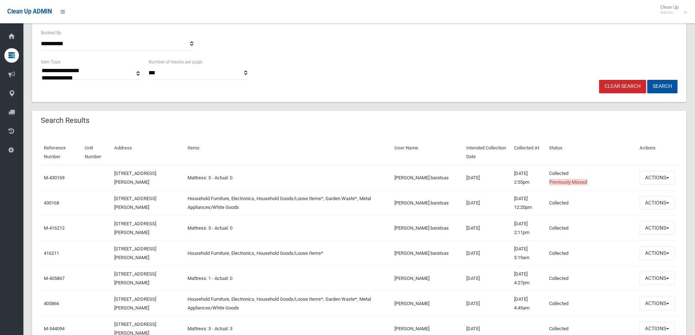
scroll to position [146, 0]
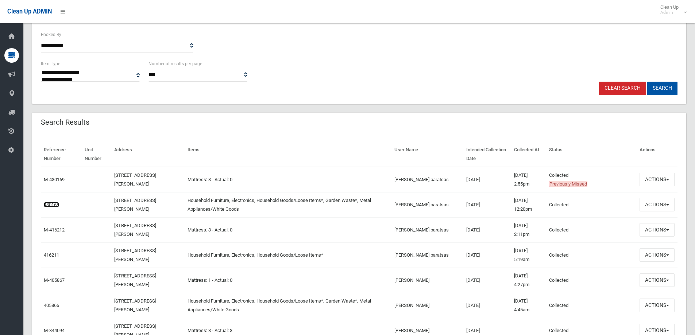
click at [51, 206] on link "430168" at bounding box center [51, 204] width 15 height 5
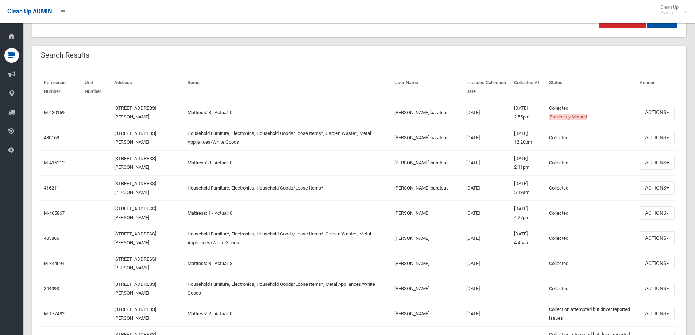
scroll to position [219, 0]
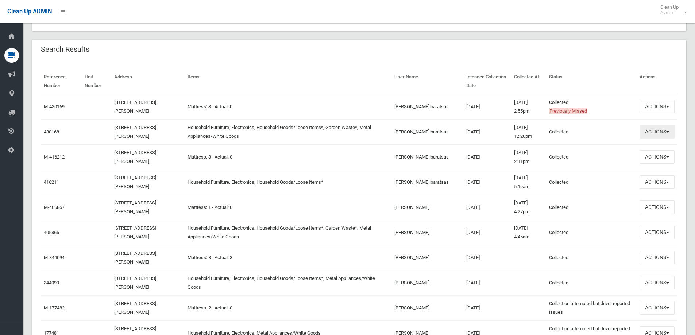
click at [654, 131] on button "Actions" at bounding box center [656, 131] width 35 height 13
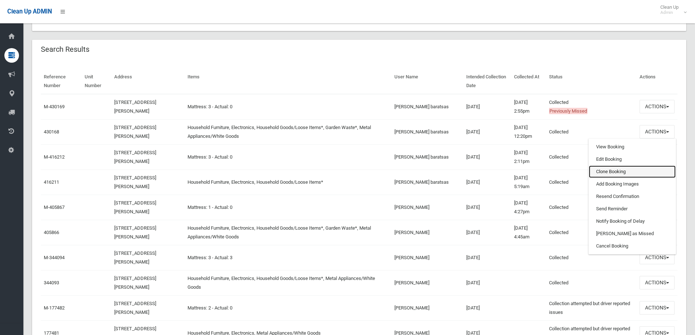
click at [603, 169] on link "Clone Booking" at bounding box center [632, 172] width 87 height 12
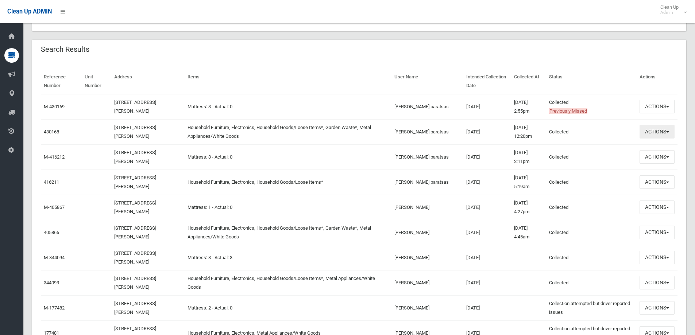
click at [647, 132] on button "Actions" at bounding box center [656, 131] width 35 height 13
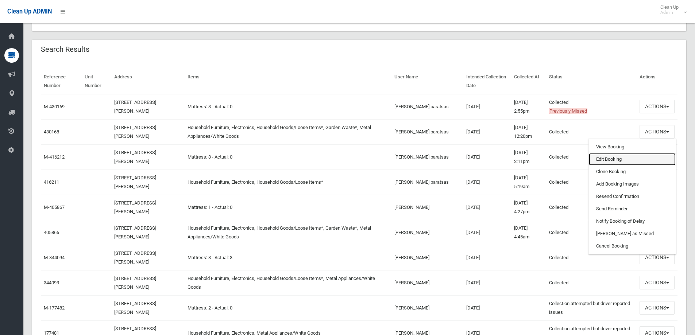
click at [617, 163] on link "Edit Booking" at bounding box center [632, 159] width 87 height 12
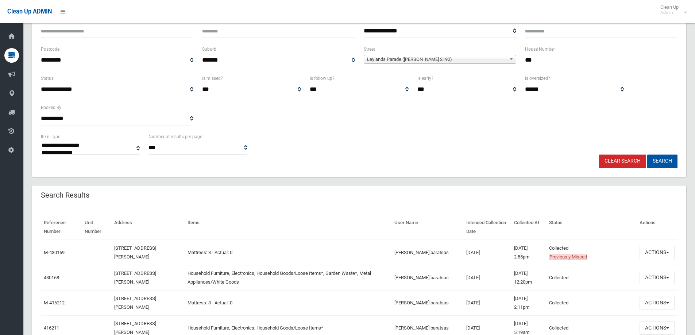
scroll to position [0, 0]
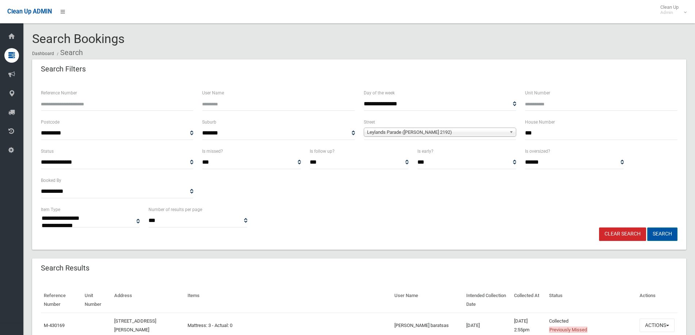
click at [669, 232] on button "Search" at bounding box center [662, 234] width 30 height 13
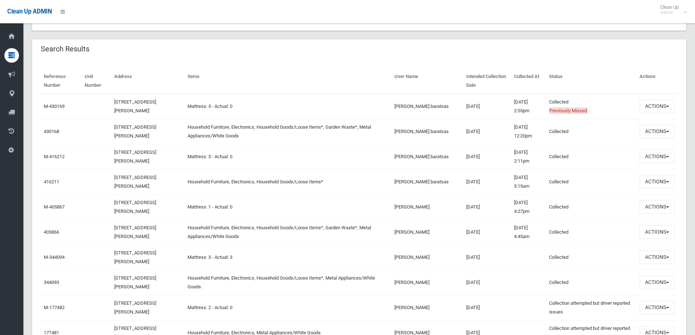
scroll to position [255, 0]
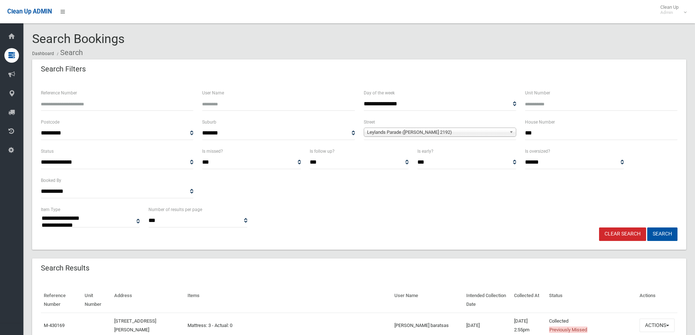
select select
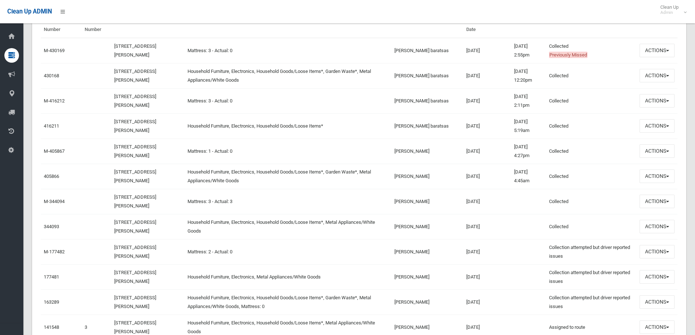
scroll to position [292, 0]
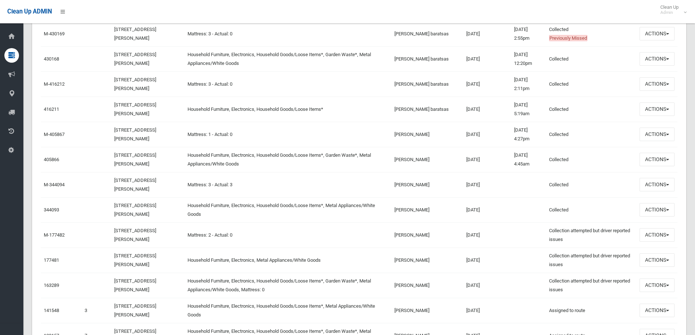
drag, startPoint x: 400, startPoint y: 263, endPoint x: 445, endPoint y: 264, distance: 44.9
click at [445, 264] on tr "177481 [STREET_ADDRESS][PERSON_NAME] Household Furniture, Electronics, Metal Ap…" at bounding box center [359, 260] width 636 height 25
click at [656, 257] on button "Actions" at bounding box center [656, 259] width 35 height 13
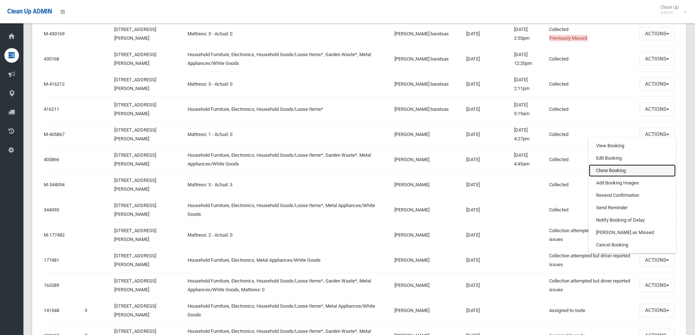
click at [610, 170] on link "Clone Booking" at bounding box center [632, 170] width 87 height 12
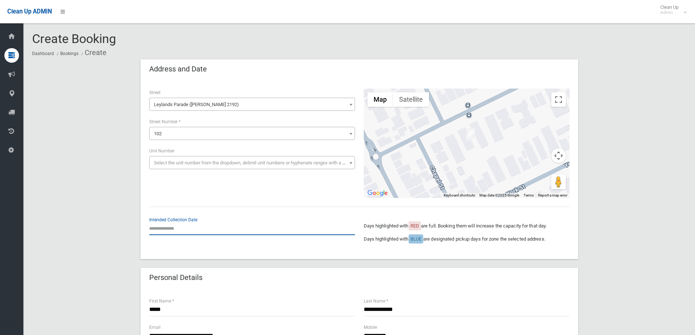
click at [168, 229] on input "text" at bounding box center [252, 228] width 206 height 13
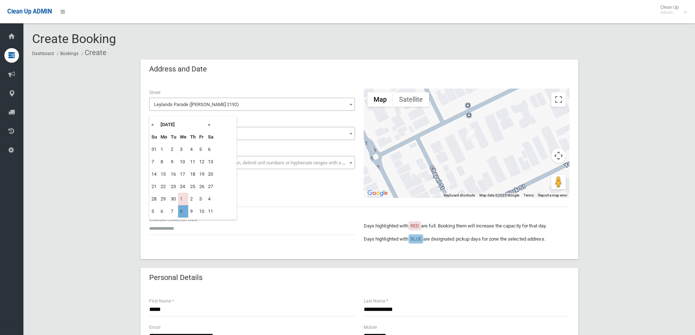
click at [179, 214] on td "8" at bounding box center [183, 211] width 10 height 12
type input "**********"
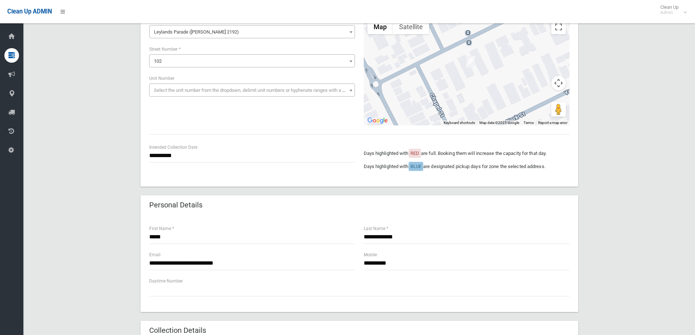
scroll to position [73, 0]
click at [399, 261] on input "**********" at bounding box center [467, 262] width 206 height 13
drag, startPoint x: 375, startPoint y: 261, endPoint x: 361, endPoint y: 262, distance: 13.2
click at [361, 262] on div "**********" at bounding box center [466, 264] width 214 height 26
click at [618, 160] on div "**********" at bounding box center [359, 305] width 654 height 636
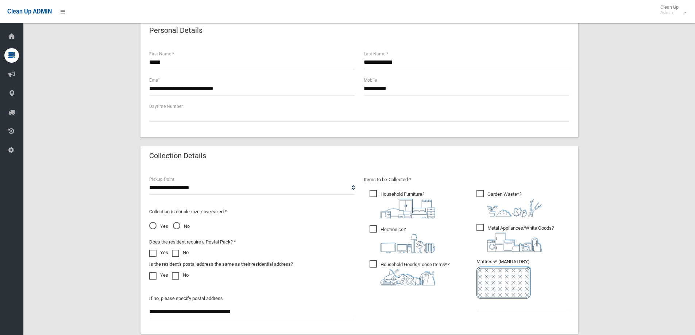
scroll to position [255, 0]
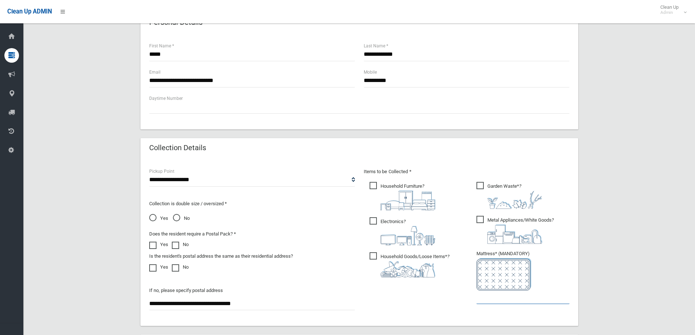
click at [512, 300] on input "text" at bounding box center [522, 297] width 93 height 13
type input "*"
click at [501, 191] on img at bounding box center [514, 200] width 55 height 18
click at [387, 261] on img at bounding box center [407, 269] width 55 height 16
click at [634, 225] on div "**********" at bounding box center [359, 122] width 654 height 636
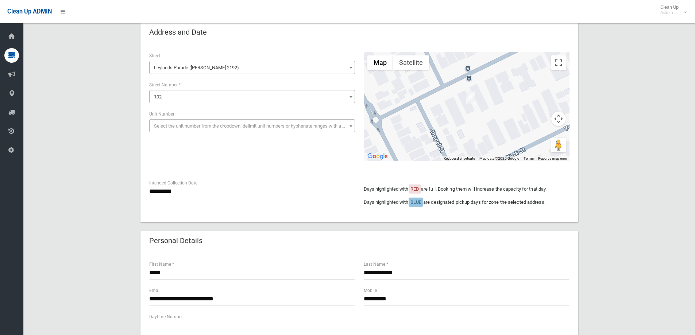
scroll to position [36, 0]
click at [614, 207] on div "**********" at bounding box center [359, 341] width 654 height 636
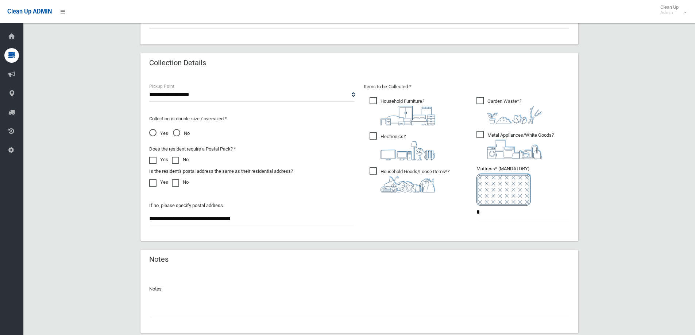
scroll to position [387, 0]
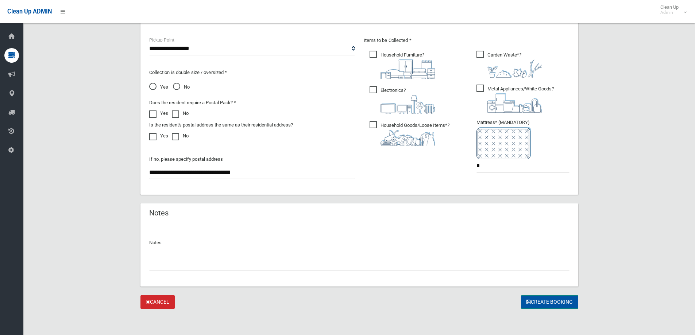
click at [549, 295] on button "Create Booking" at bounding box center [549, 301] width 57 height 13
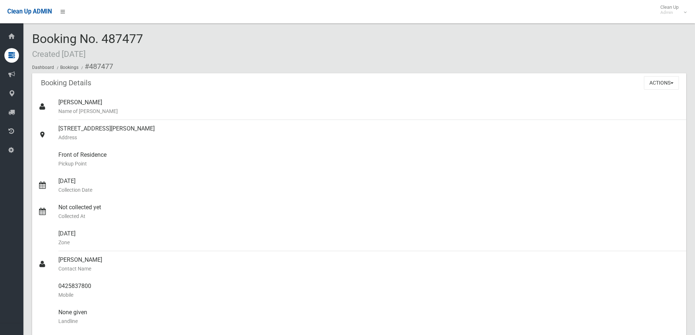
drag, startPoint x: 147, startPoint y: 38, endPoint x: 30, endPoint y: 27, distance: 118.0
click at [30, 27] on div "Booking No. 487477 Created [DATE] Dashboard Bookings #487477 Booking Details Ac…" at bounding box center [358, 317] width 671 height 617
click at [340, 303] on div "0425837800 Mobile" at bounding box center [369, 291] width 622 height 26
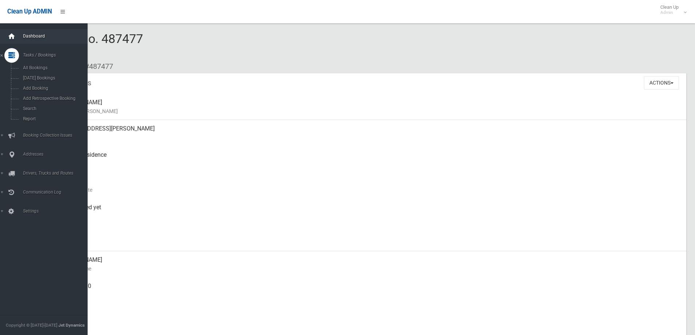
click at [19, 37] on div at bounding box center [11, 36] width 15 height 15
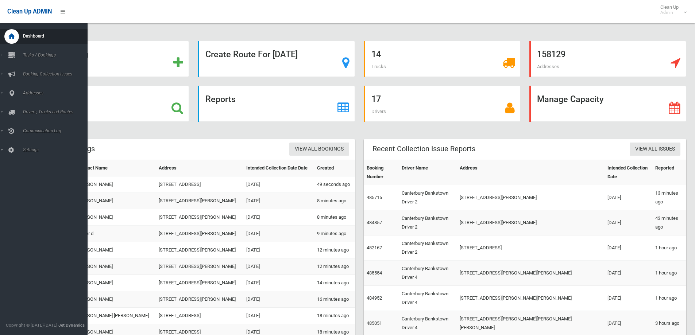
click at [13, 265] on div "Dashboard Tasks / Bookings All Bookings [DATE] Bookings Add Booking Add Retrosp…" at bounding box center [46, 179] width 93 height 312
